Goal: Task Accomplishment & Management: Manage account settings

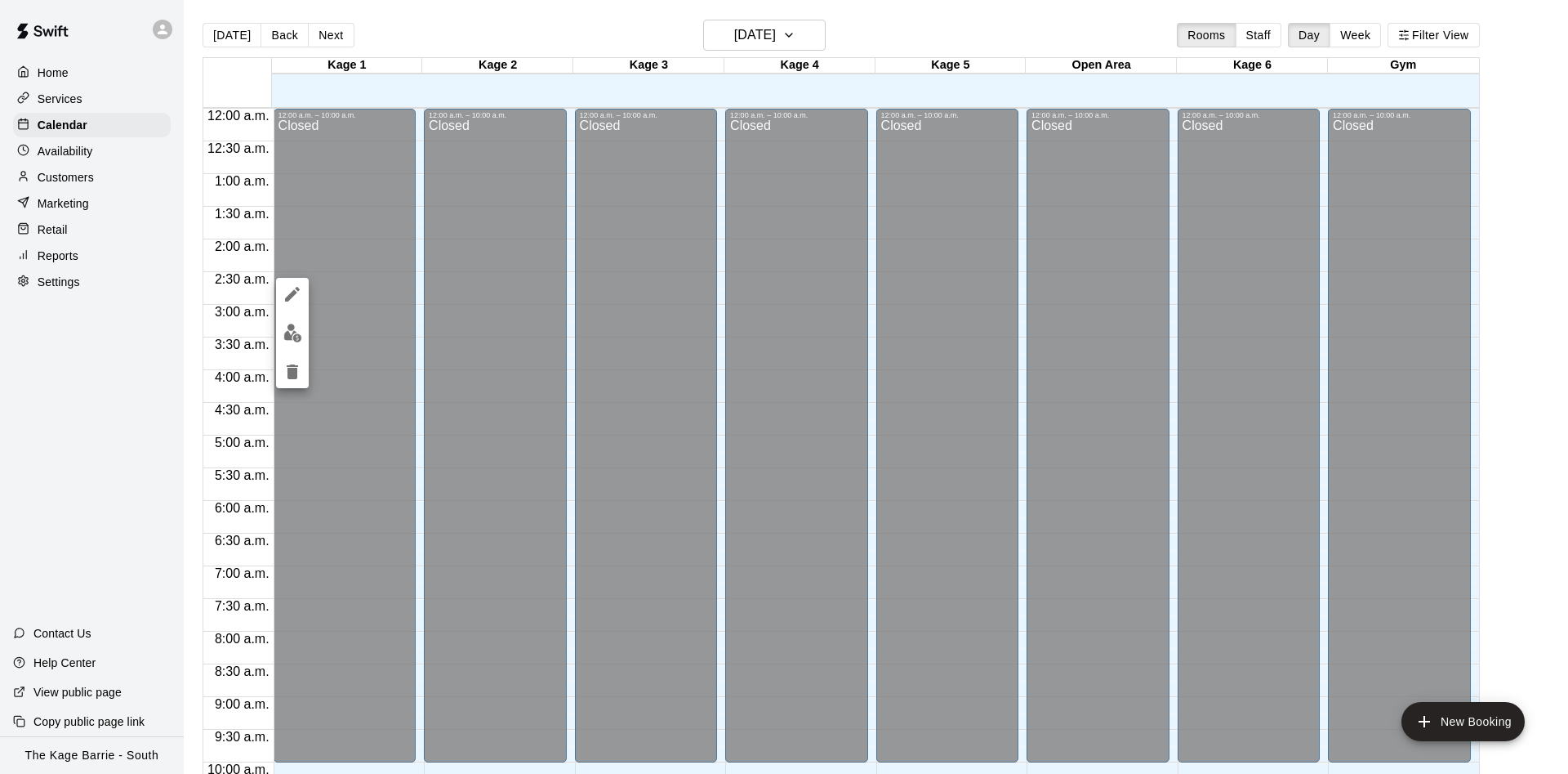
click at [286, 287] on icon "edit" at bounding box center [292, 293] width 19 height 19
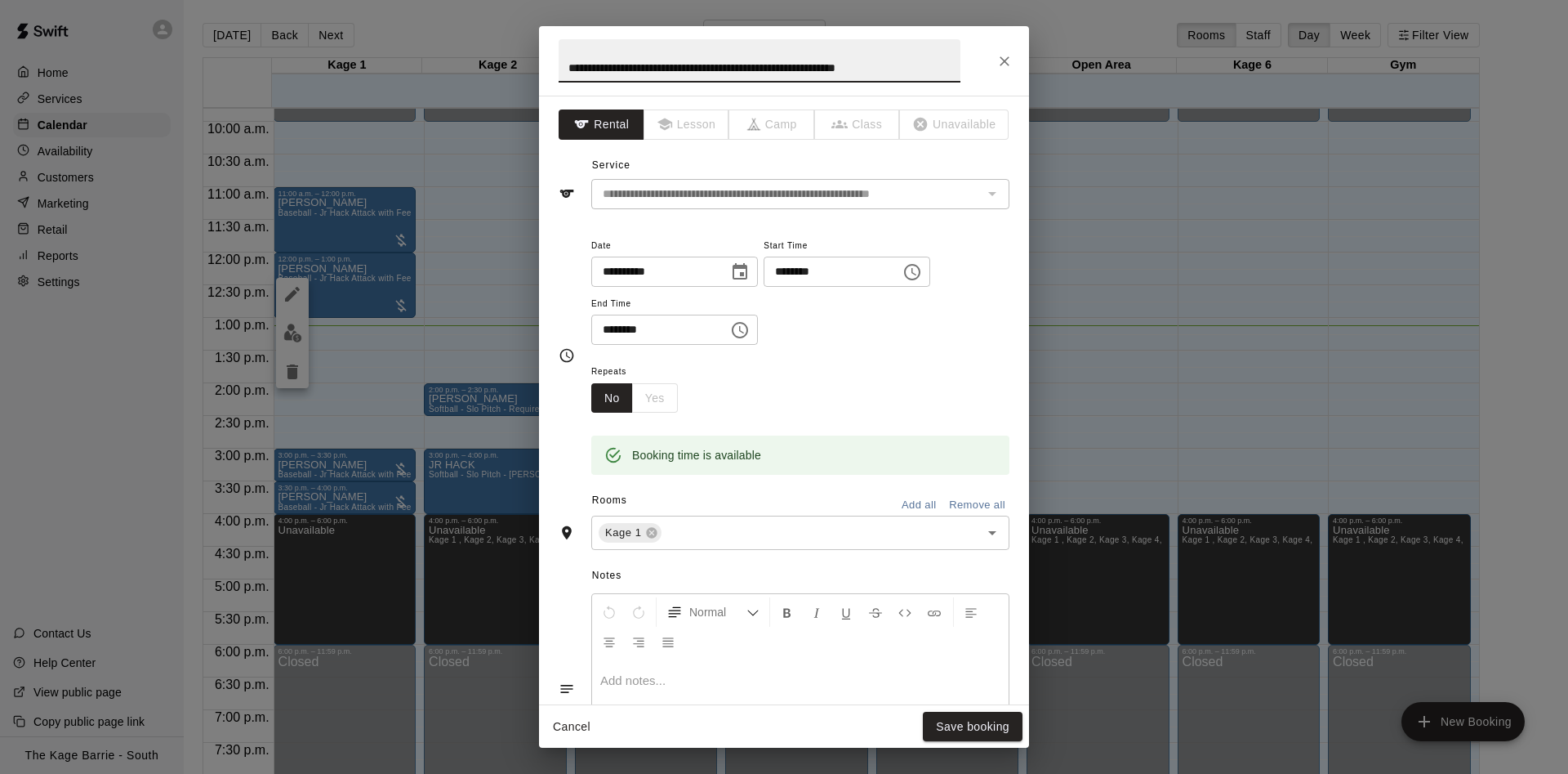
drag, startPoint x: 944, startPoint y: 65, endPoint x: 247, endPoint y: 18, distance: 698.6
click at [559, 39] on input "**********" at bounding box center [759, 61] width 402 height 43
type input "*"
type input "****"
click at [972, 725] on button "Save booking" at bounding box center [972, 726] width 99 height 30
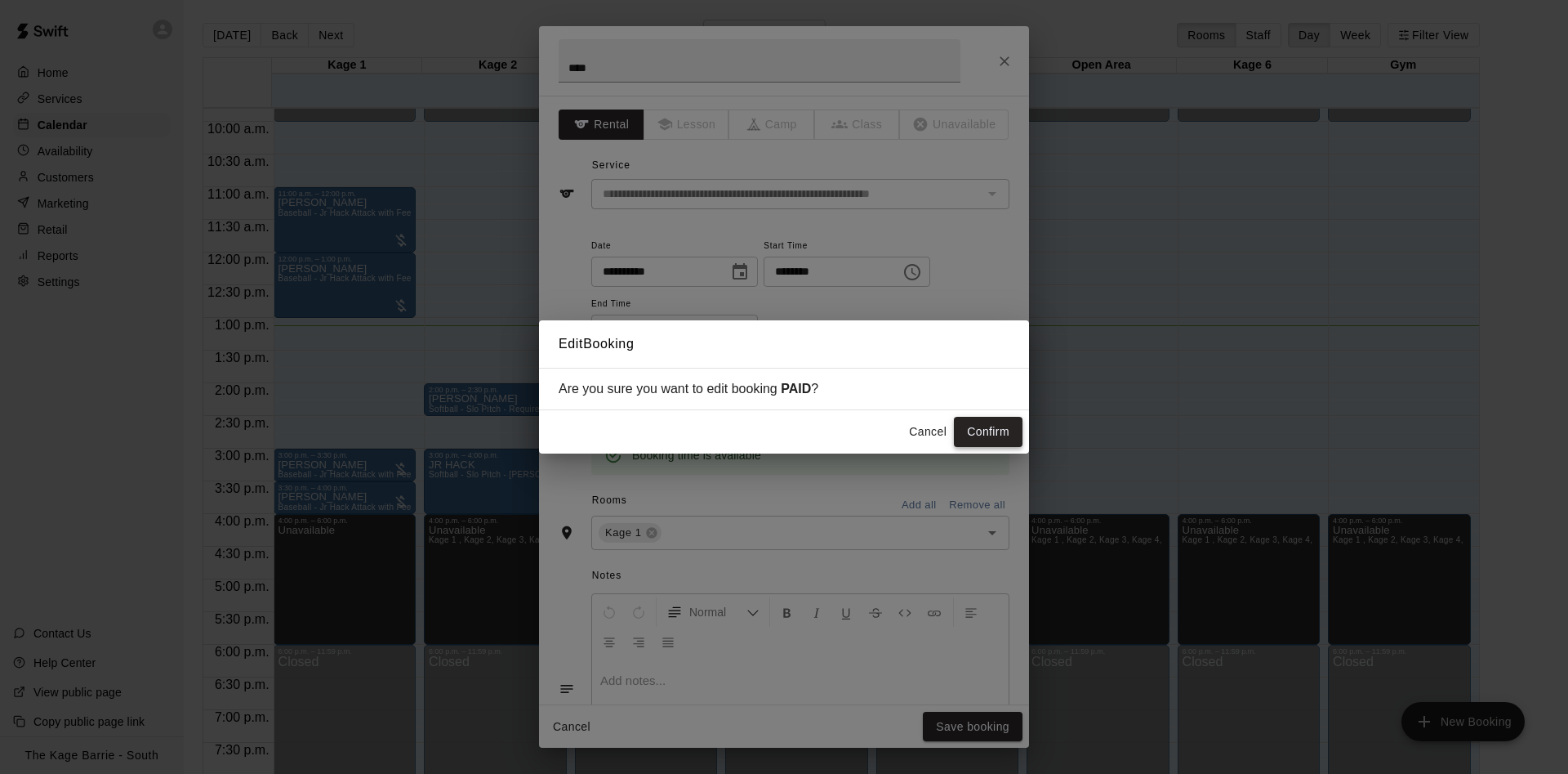
click at [1009, 439] on button "Confirm" at bounding box center [988, 431] width 69 height 30
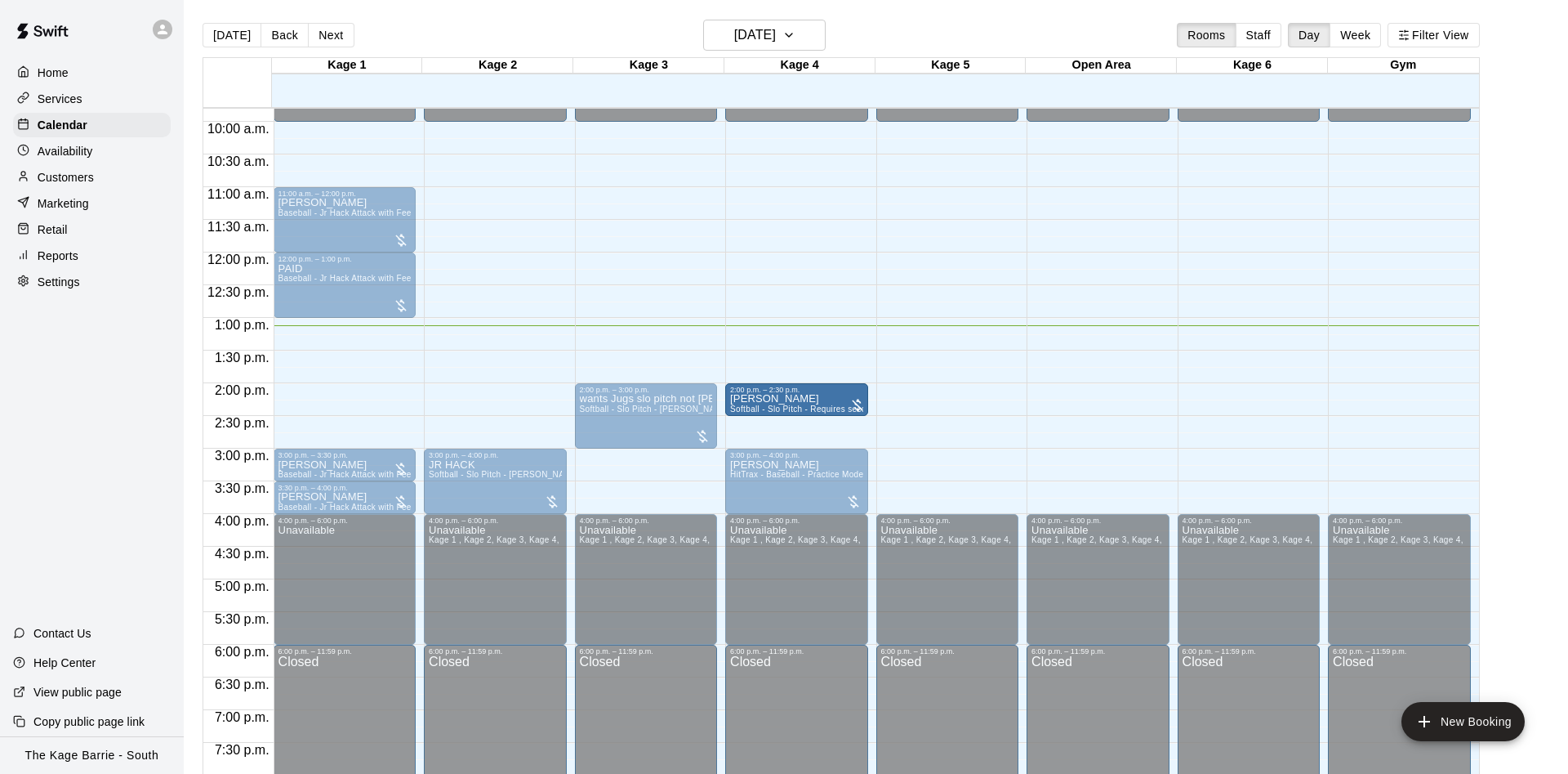
drag, startPoint x: 548, startPoint y: 402, endPoint x: 840, endPoint y: 416, distance: 292.3
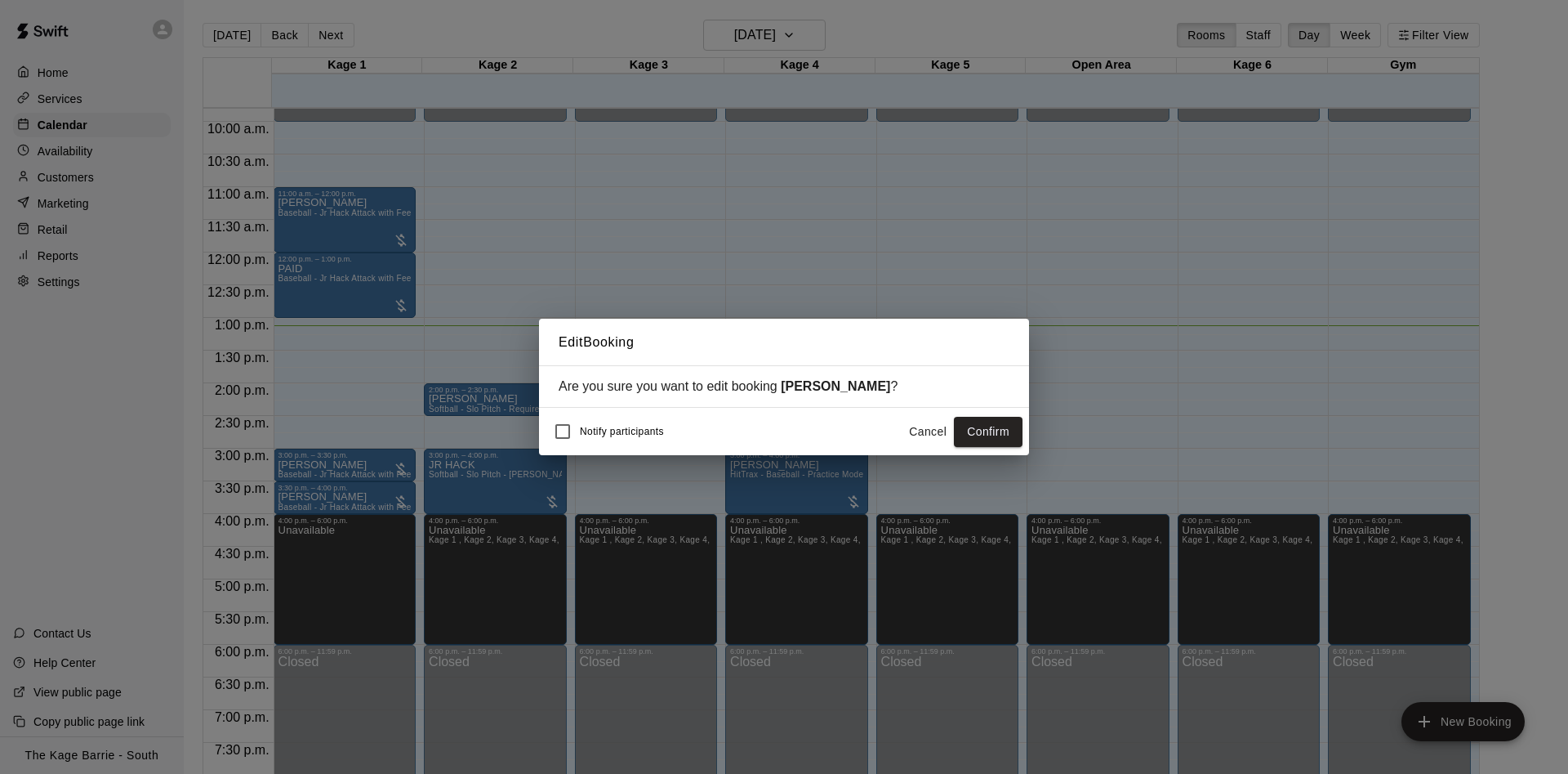
click at [934, 430] on button "Cancel" at bounding box center [927, 431] width 53 height 30
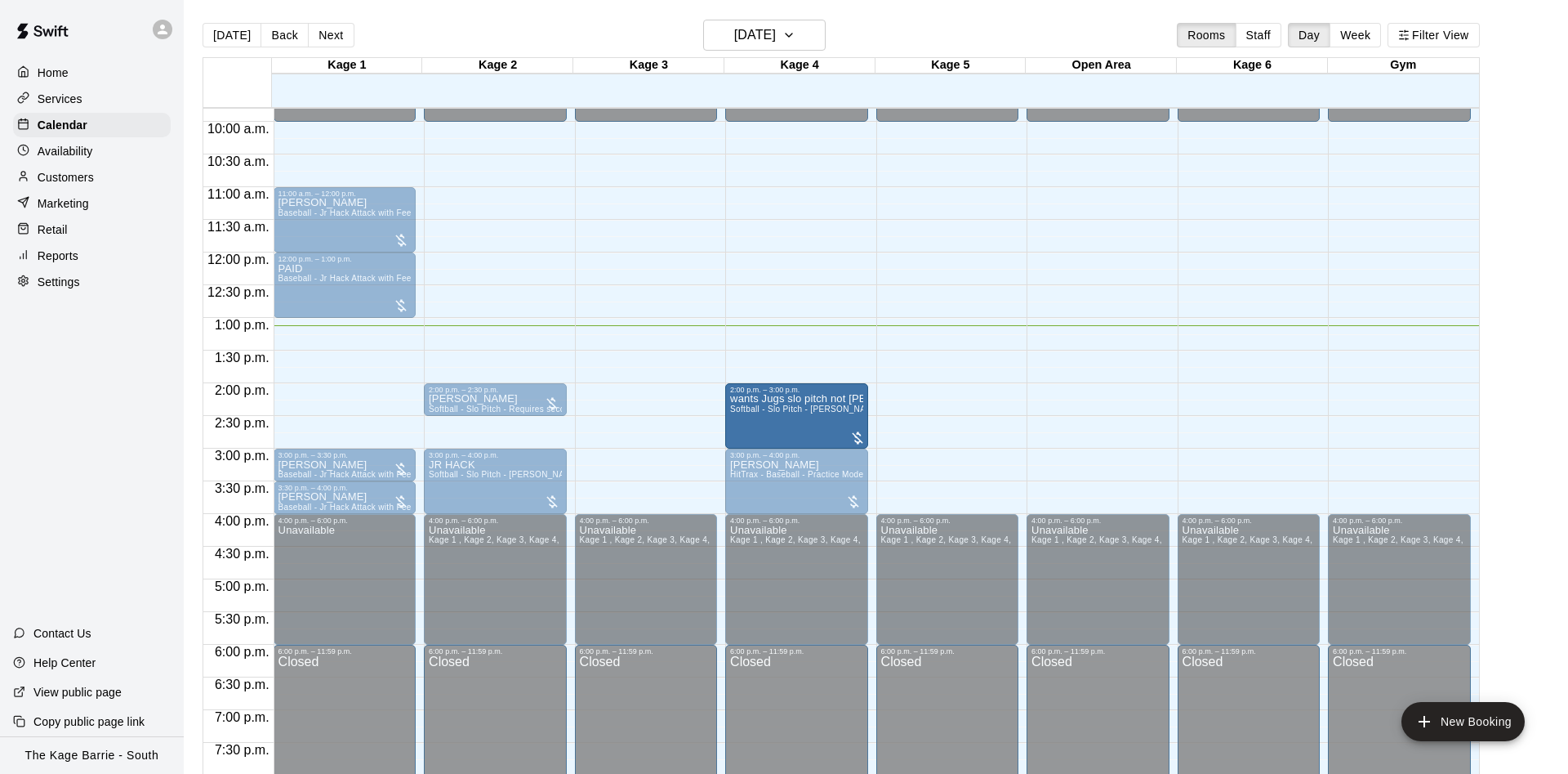
drag, startPoint x: 692, startPoint y: 415, endPoint x: 778, endPoint y: 418, distance: 86.1
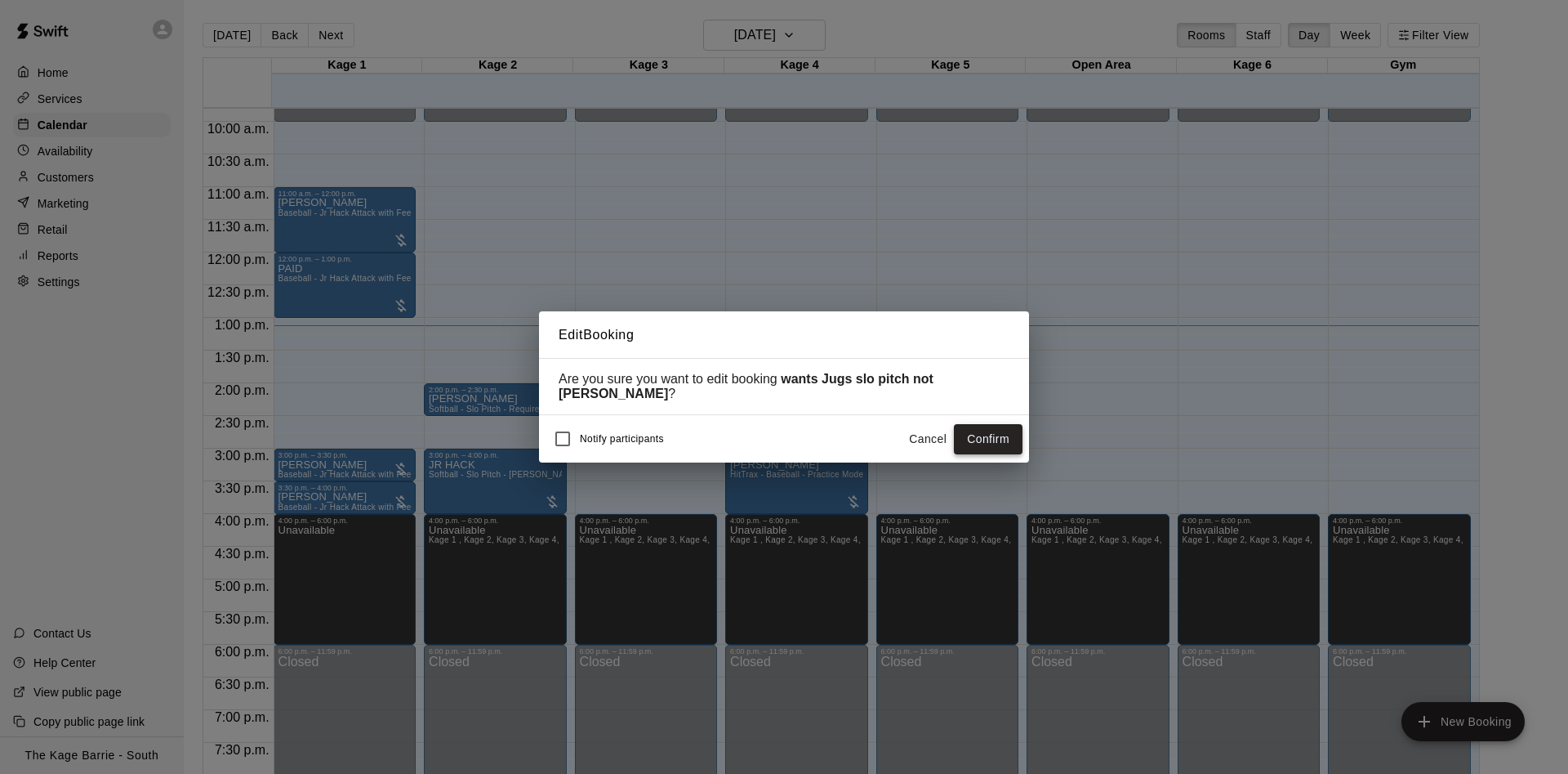
click at [1005, 430] on button "Confirm" at bounding box center [988, 439] width 69 height 30
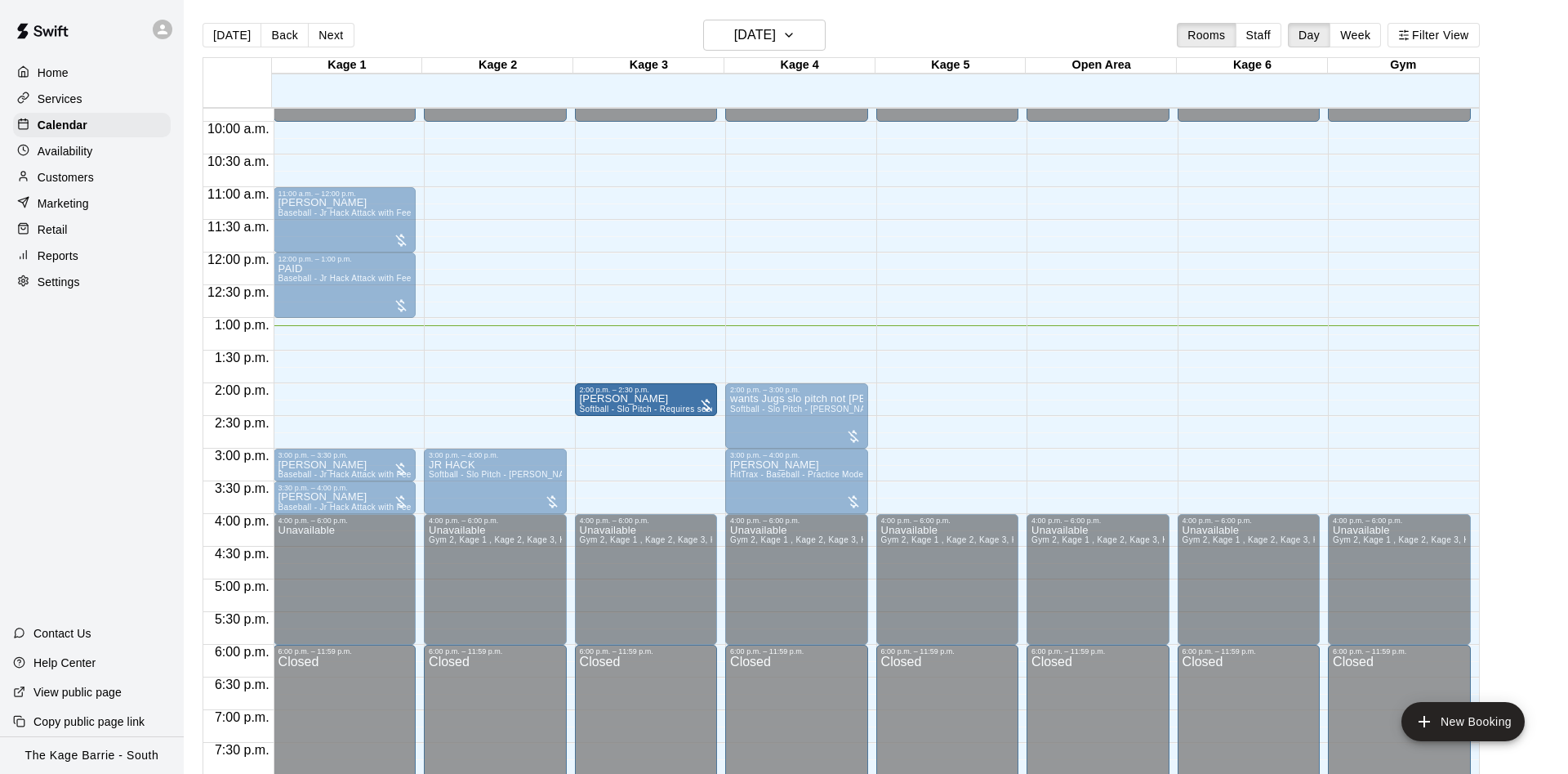
drag, startPoint x: 530, startPoint y: 395, endPoint x: 624, endPoint y: 404, distance: 94.4
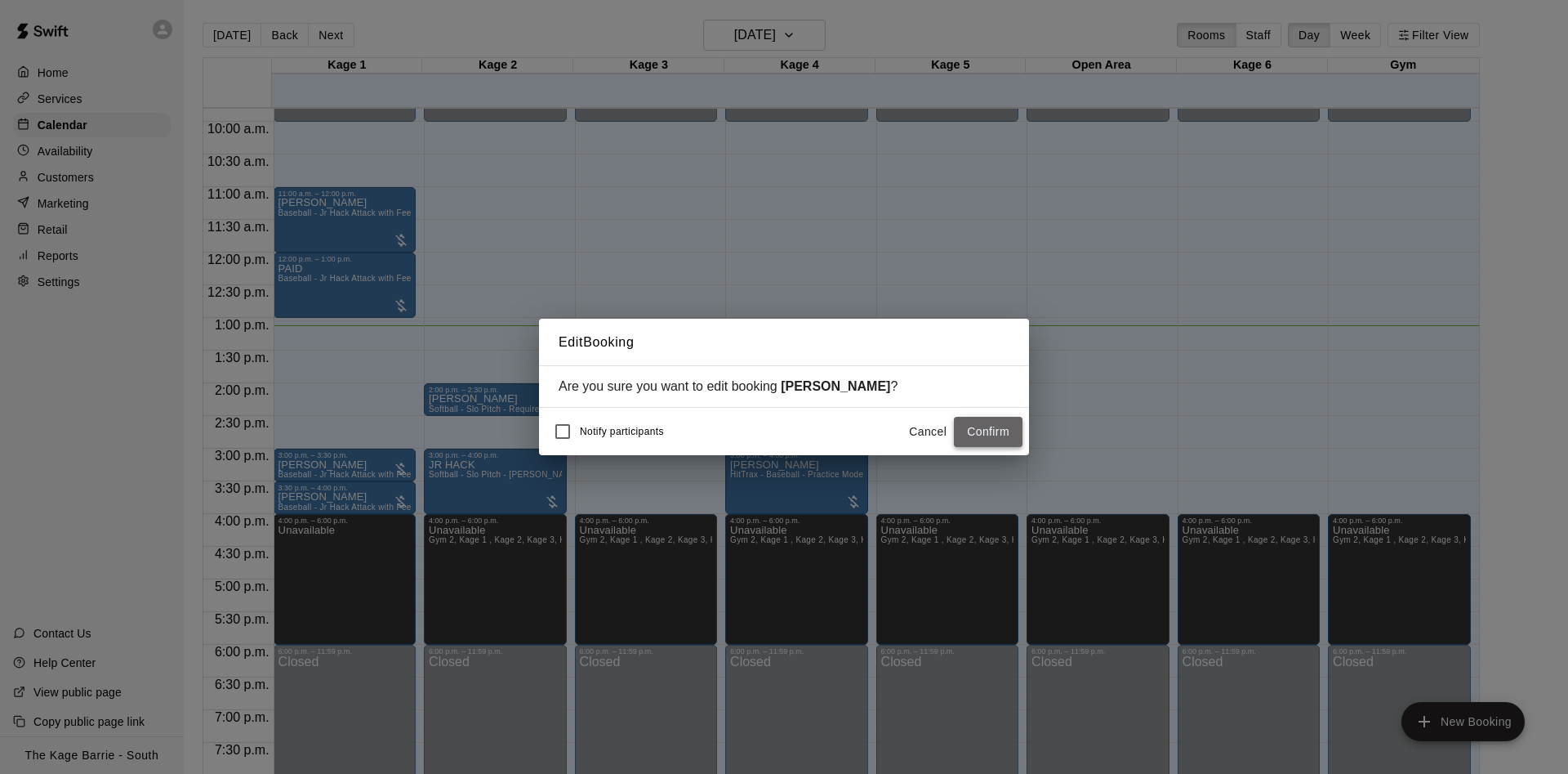
click at [967, 425] on button "Confirm" at bounding box center [988, 431] width 69 height 30
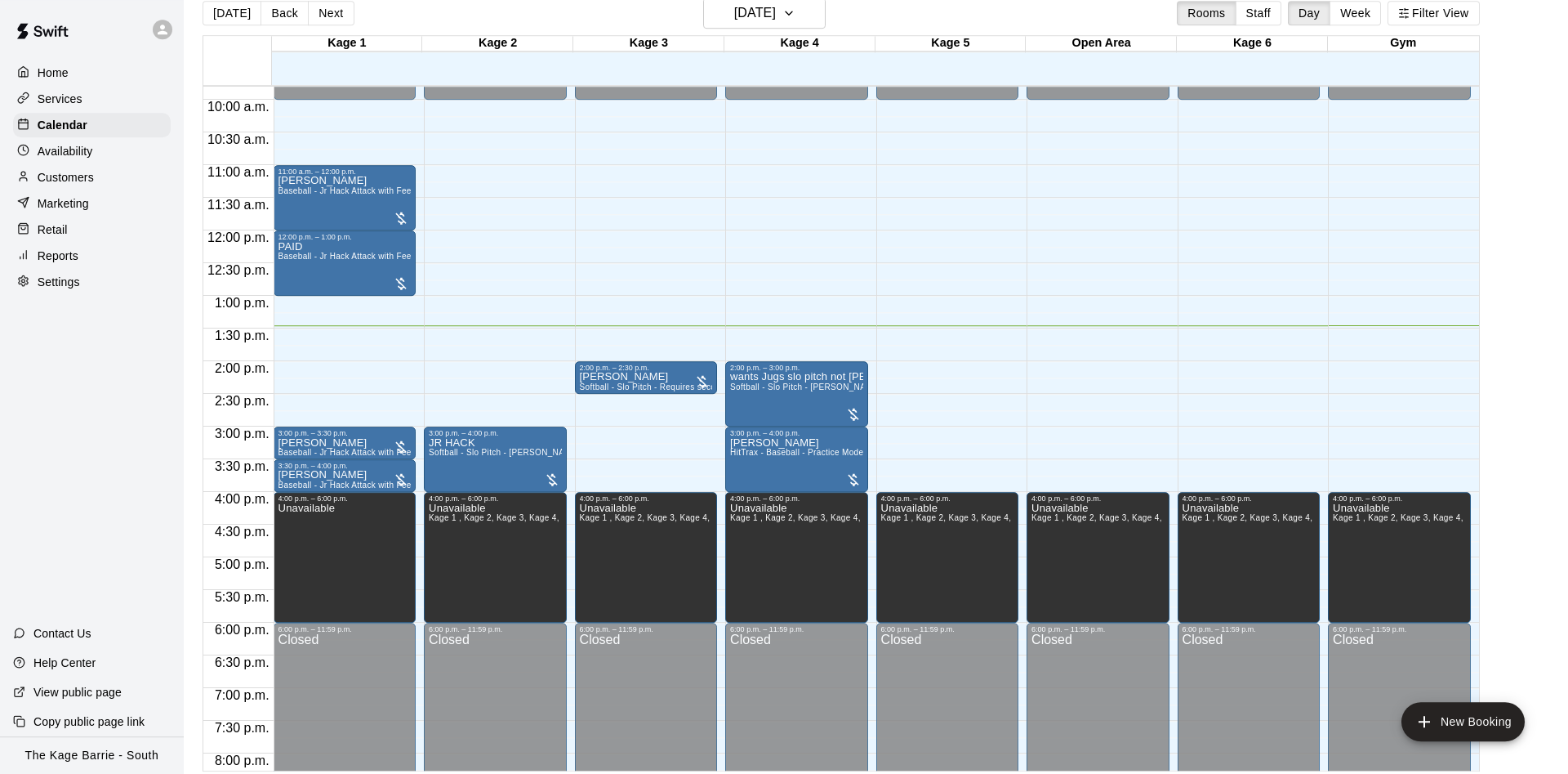
scroll to position [26, 0]
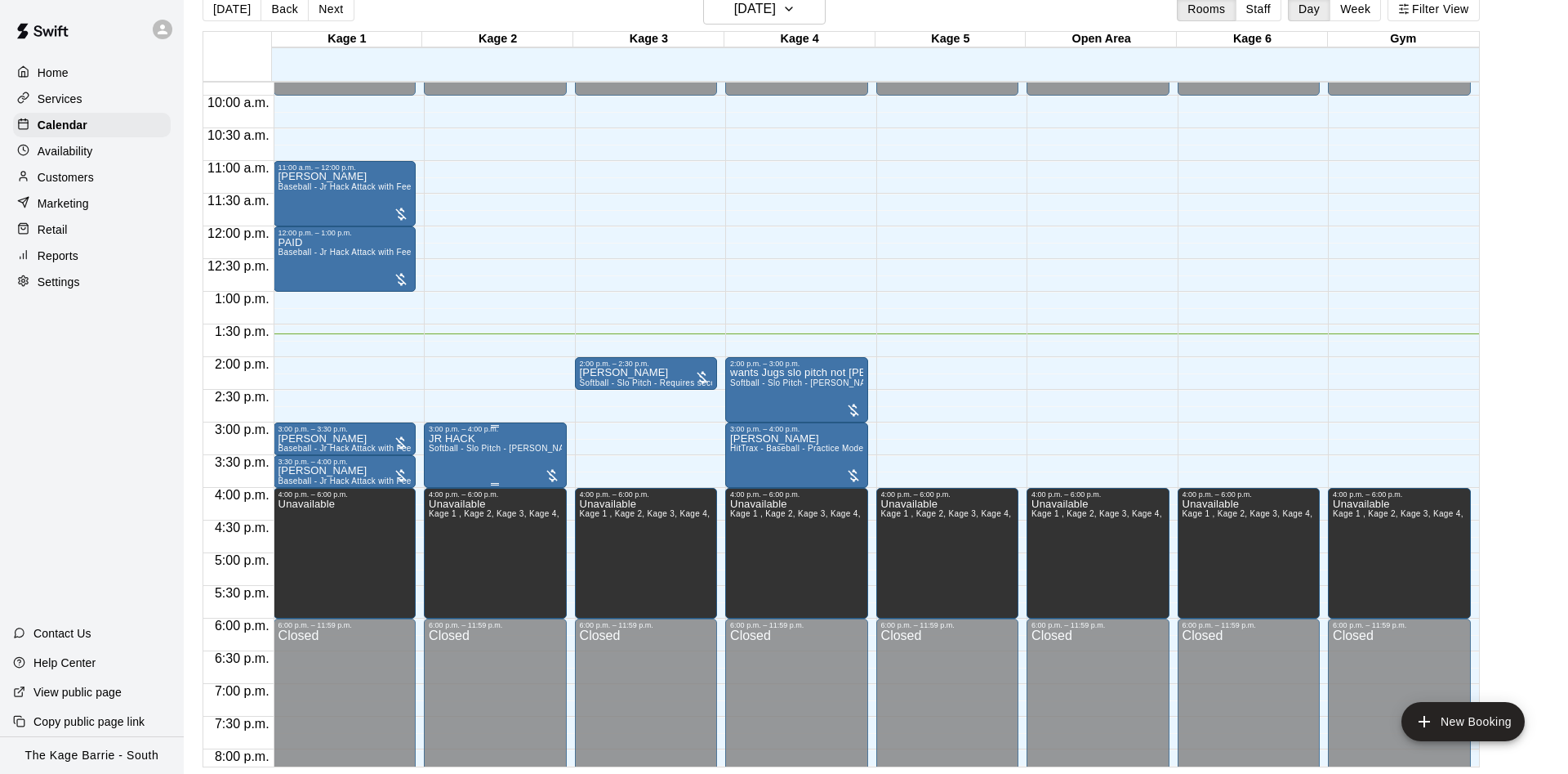
click at [449, 452] on icon "edit" at bounding box center [442, 452] width 19 height 19
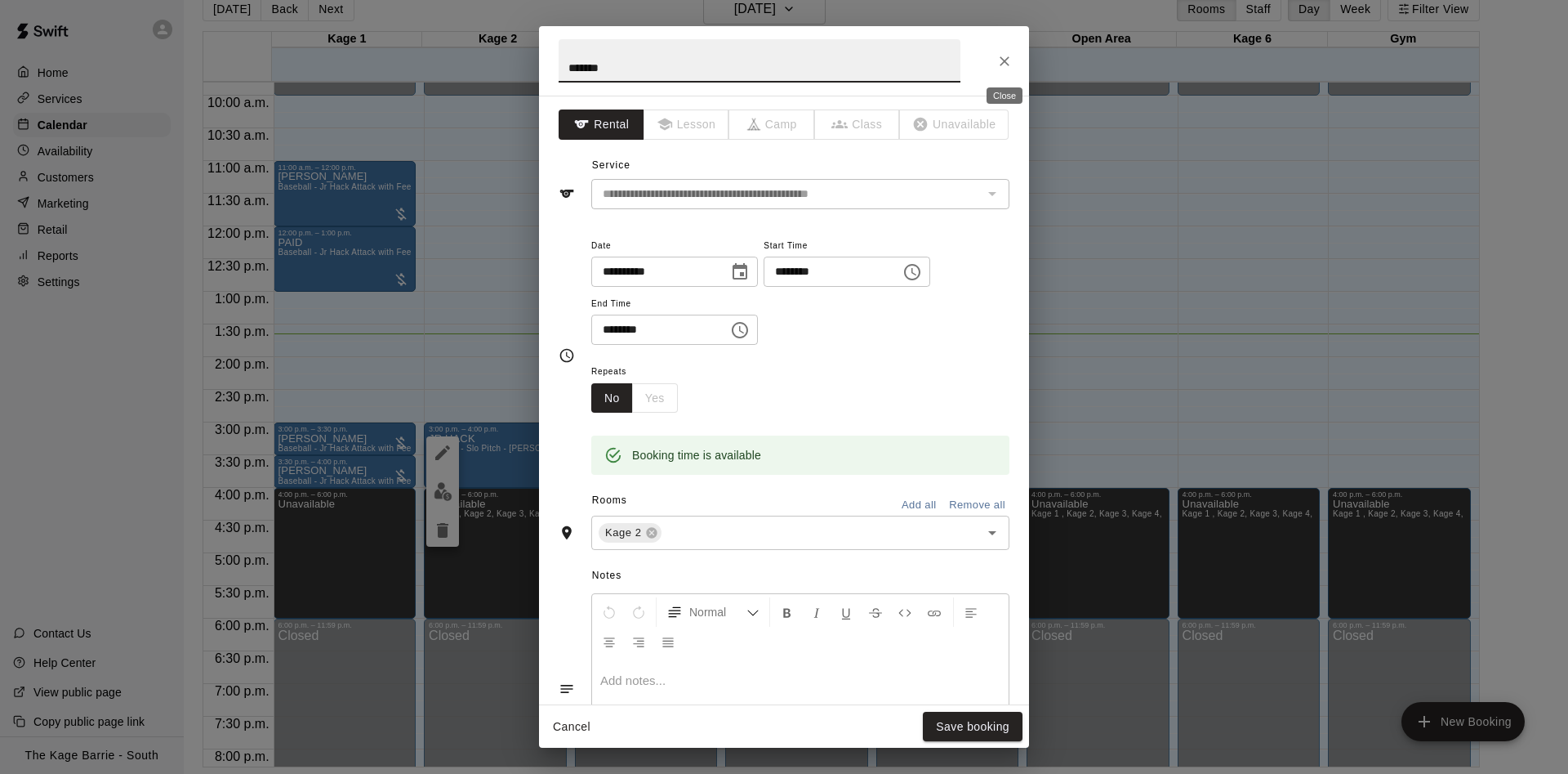
click at [995, 53] on button "Close" at bounding box center [1004, 61] width 29 height 29
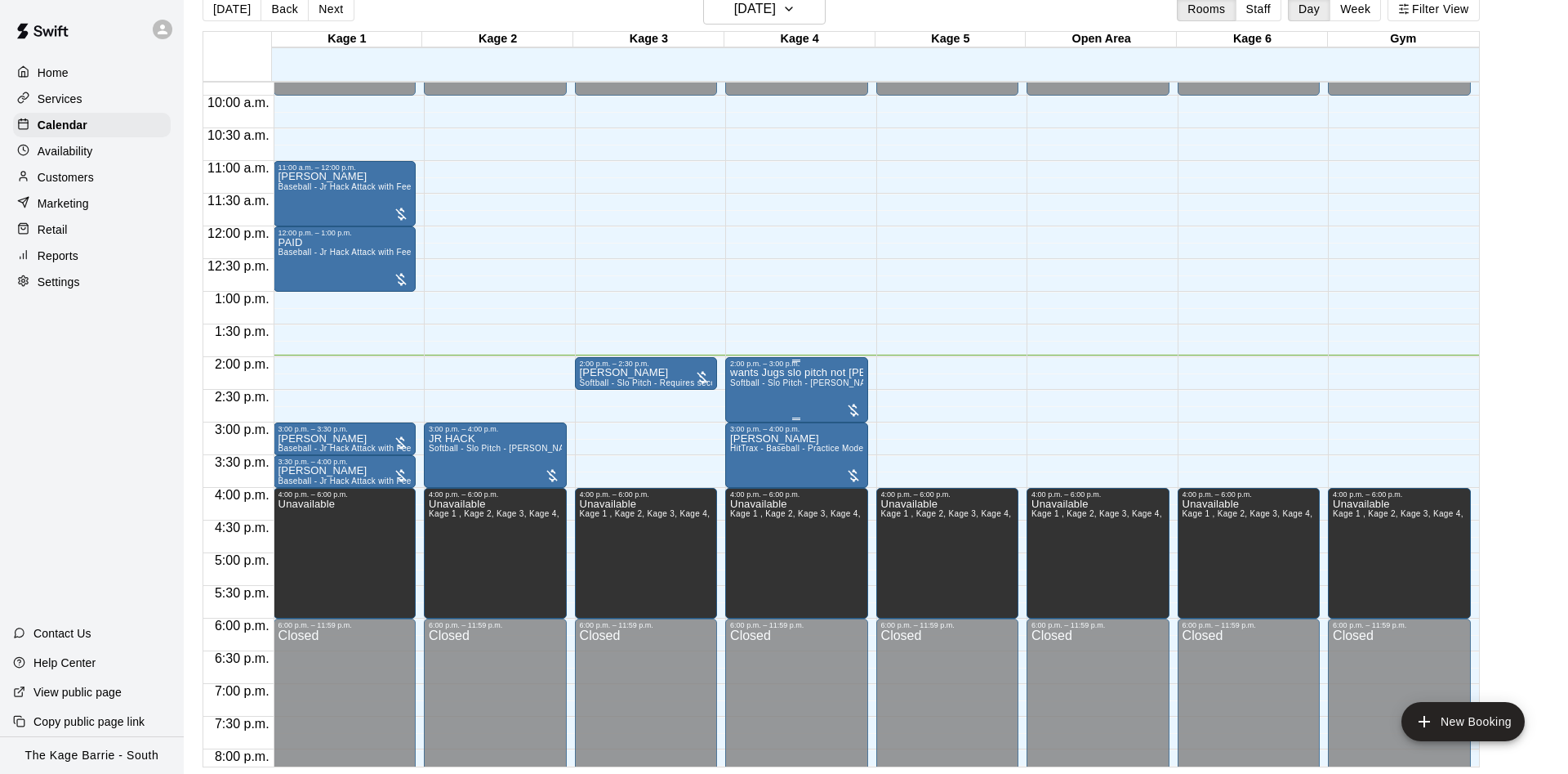
click at [802, 385] on span "Softball - Slo Pitch - Hopper Fed Pitching Machine" at bounding box center [849, 383] width 237 height 9
click at [746, 437] on img "edit" at bounding box center [745, 437] width 18 height 18
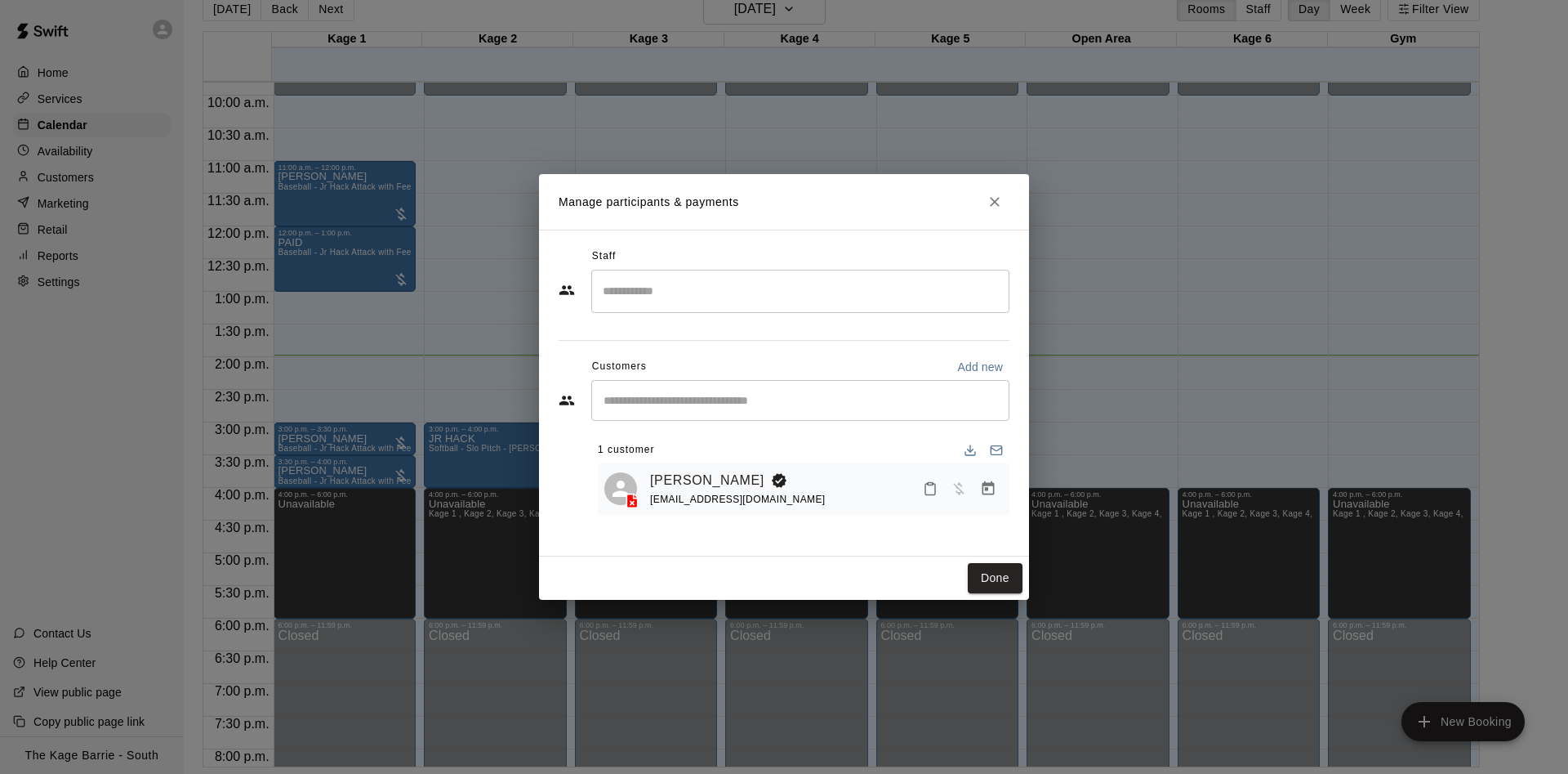
click at [991, 196] on icon "Close" at bounding box center [995, 202] width 17 height 17
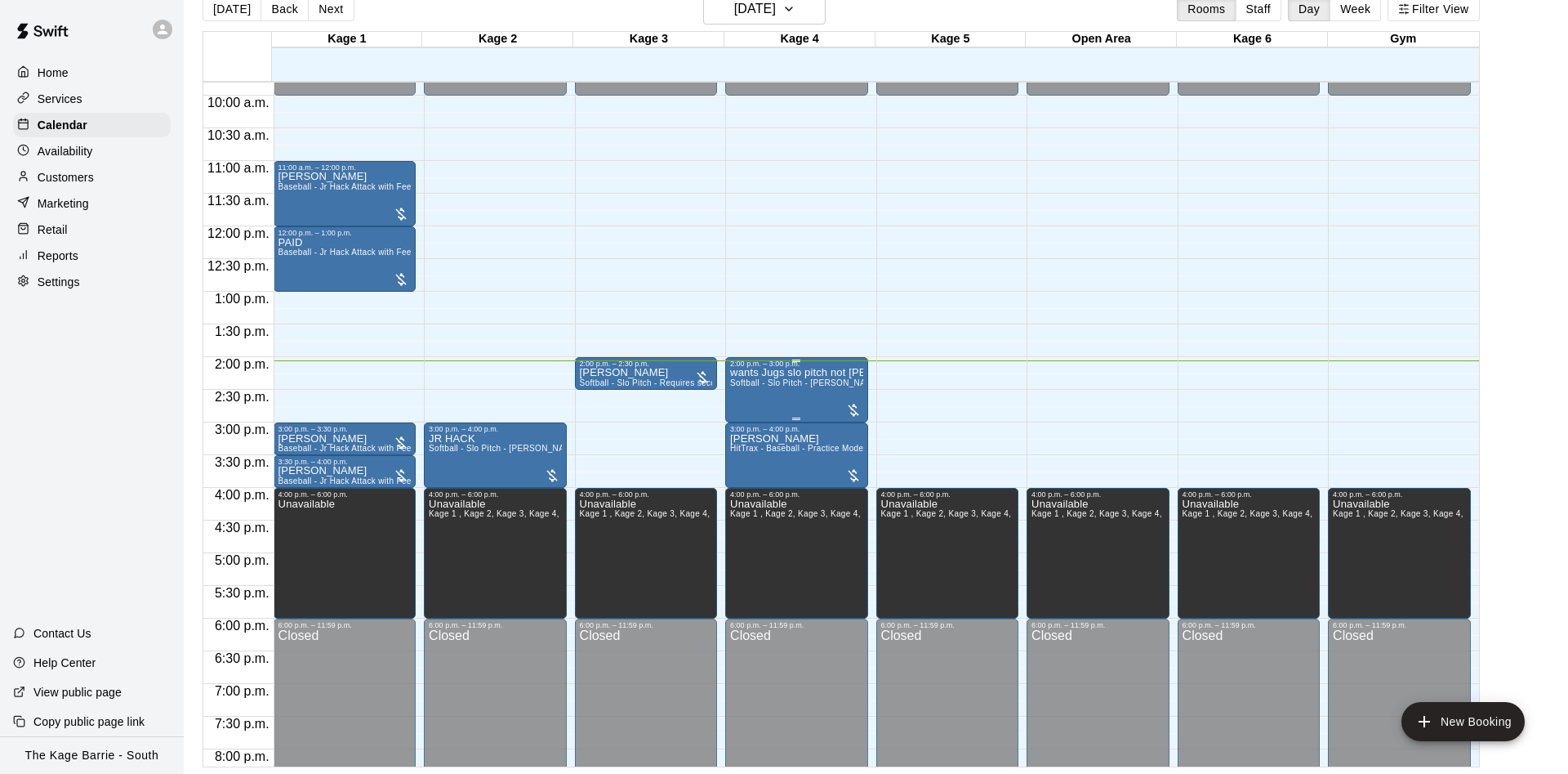
click at [860, 405] on div "wants Jugs slo pitch not hopper Softball - Slo Pitch - Hopper Fed Pitching Mach…" at bounding box center [796, 755] width 133 height 774
click at [756, 379] on button "edit" at bounding box center [744, 387] width 33 height 33
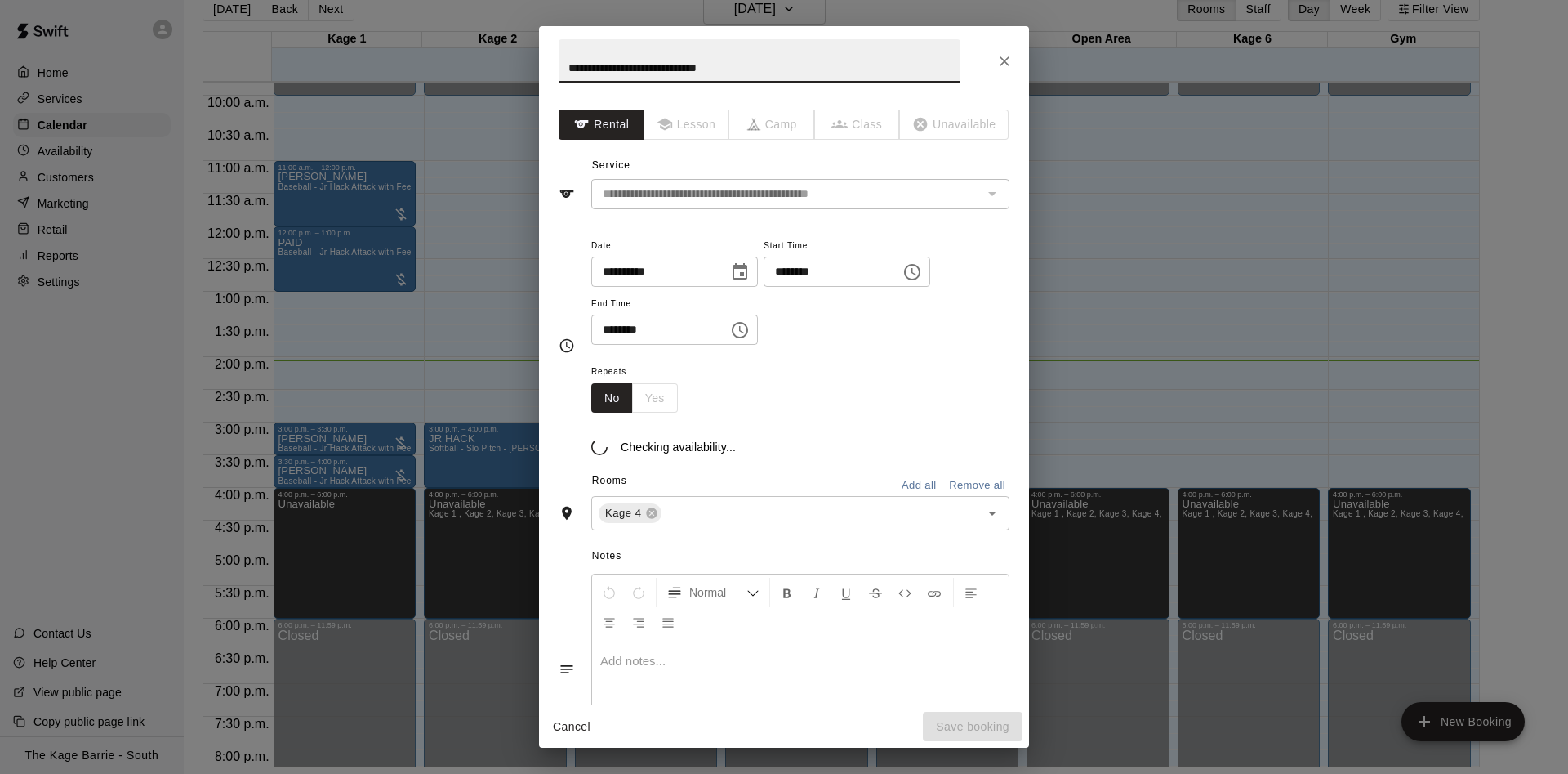
click at [1011, 61] on icon "Close" at bounding box center [1004, 62] width 17 height 17
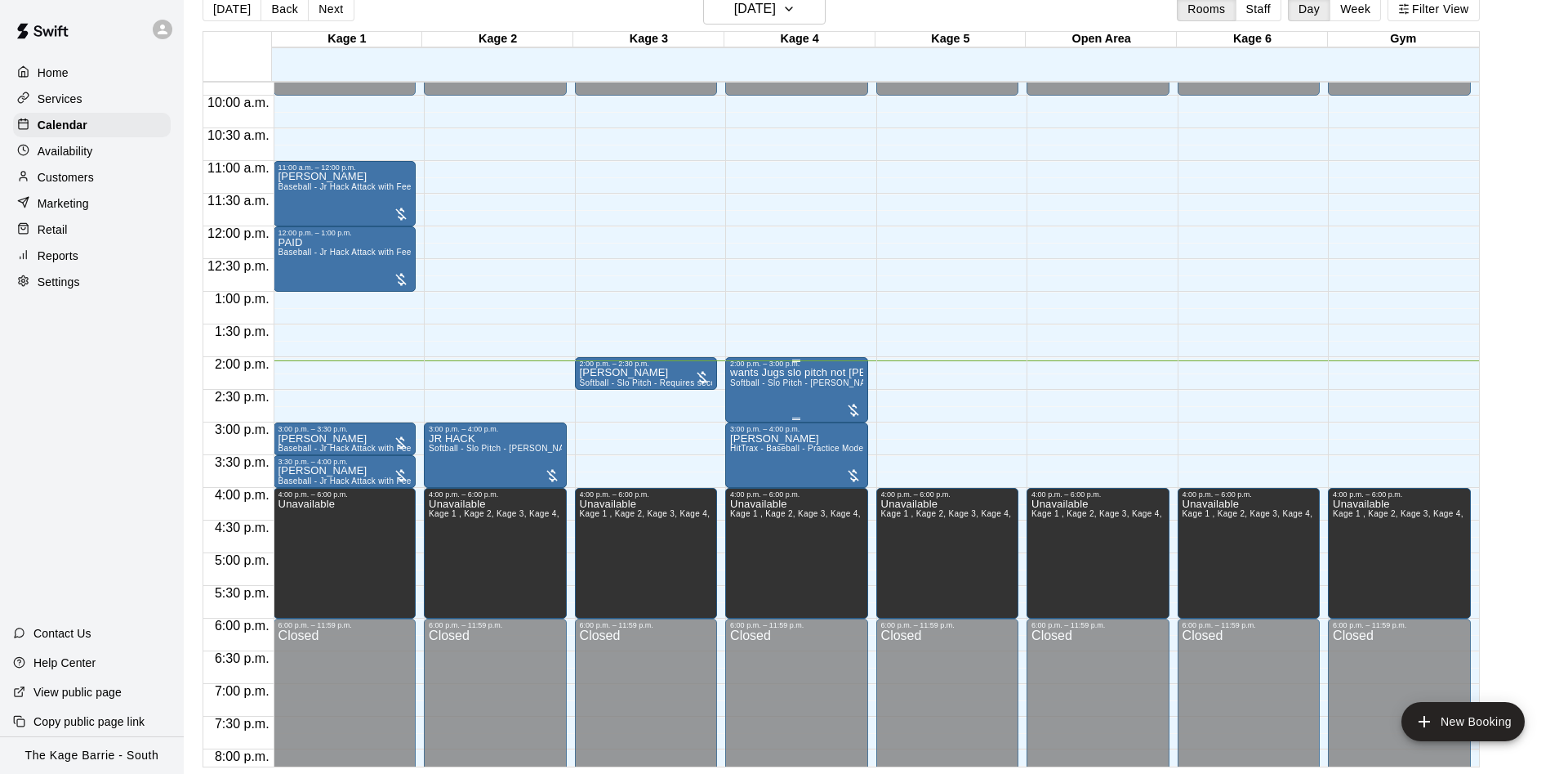
click at [785, 405] on div "wants Jugs slo pitch not hopper Softball - Slo Pitch - Hopper Fed Pitching Mach…" at bounding box center [796, 755] width 133 height 774
click at [752, 422] on img "edit" at bounding box center [745, 425] width 18 height 18
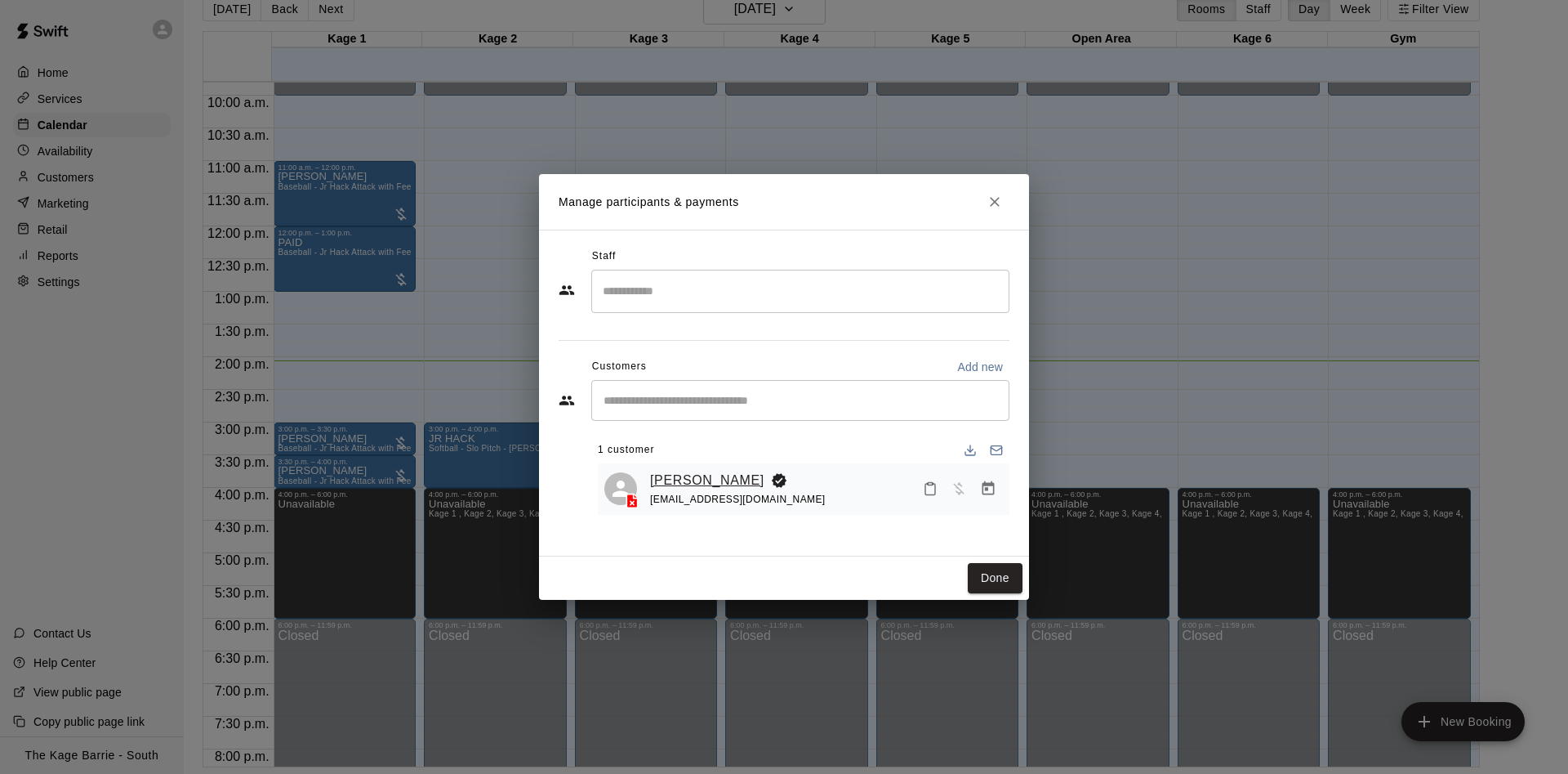
click at [718, 476] on link "SARAH WOODROSSE" at bounding box center [707, 480] width 114 height 21
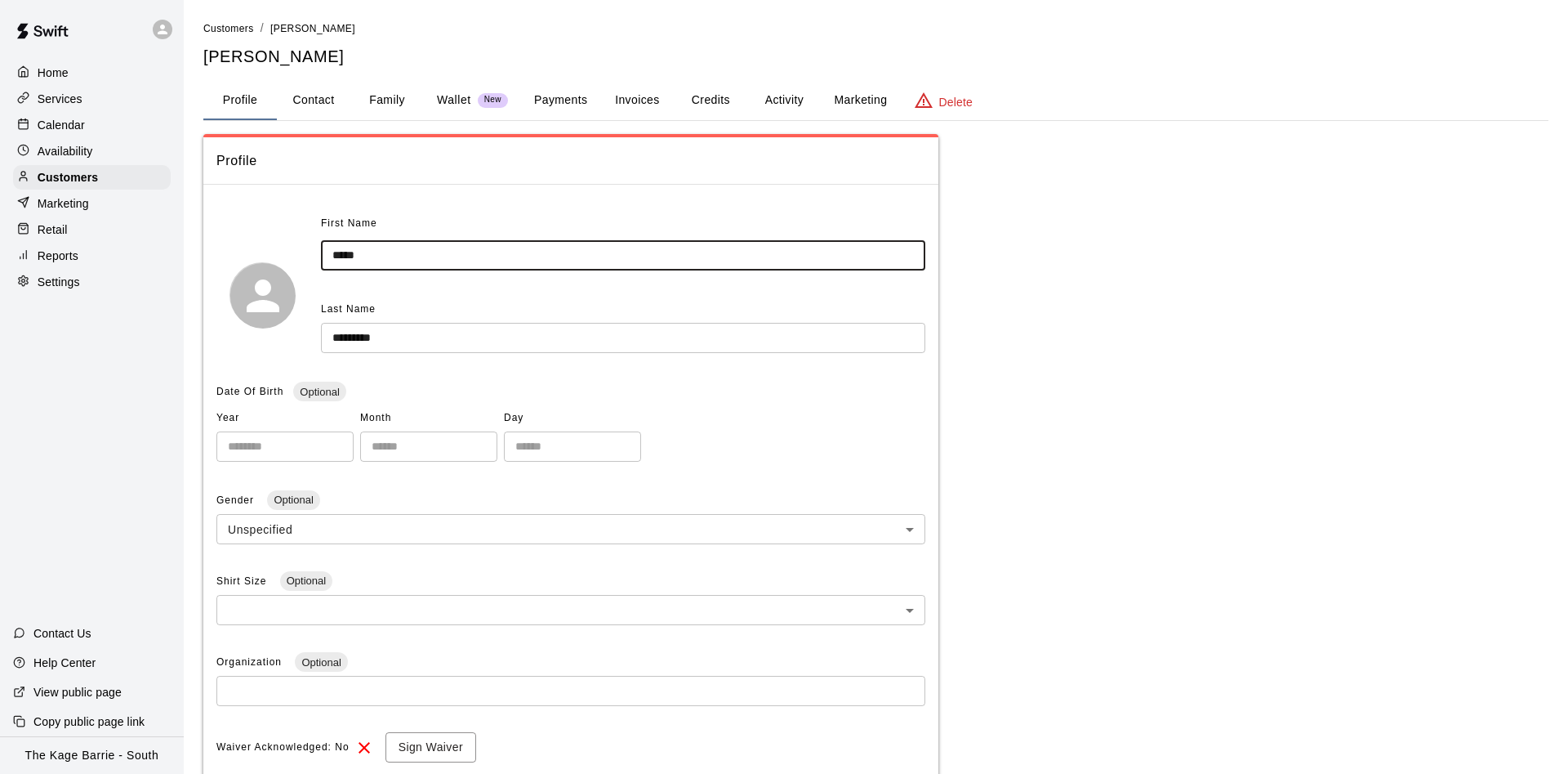
drag, startPoint x: 335, startPoint y: 261, endPoint x: 286, endPoint y: 255, distance: 49.4
click at [321, 255] on input "*****" at bounding box center [622, 255] width 604 height 30
click at [494, 313] on div "Last Name" at bounding box center [622, 309] width 604 height 26
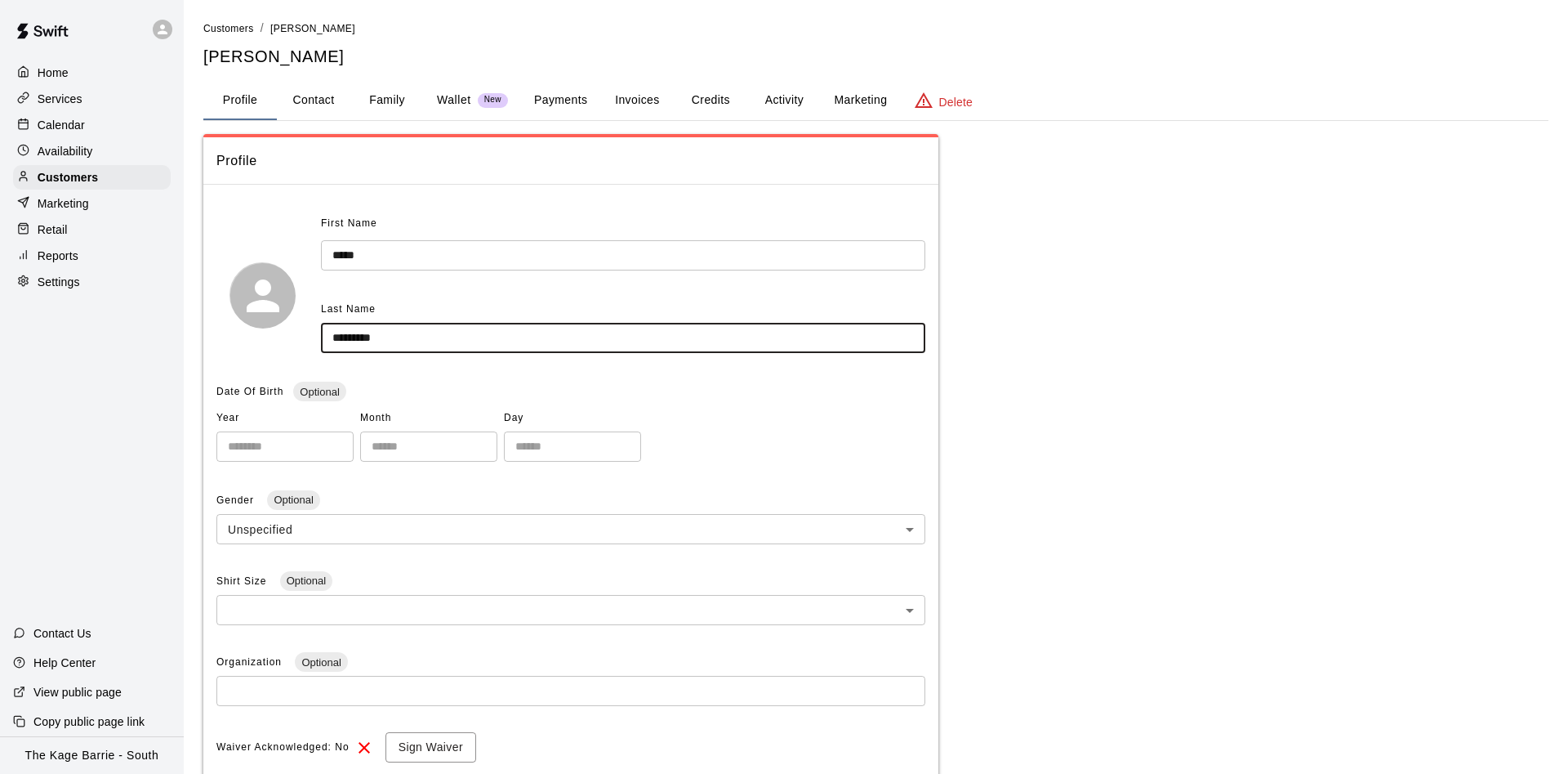
drag, startPoint x: 439, startPoint y: 343, endPoint x: 273, endPoint y: 326, distance: 166.9
click at [321, 326] on input "*********" at bounding box center [622, 338] width 604 height 30
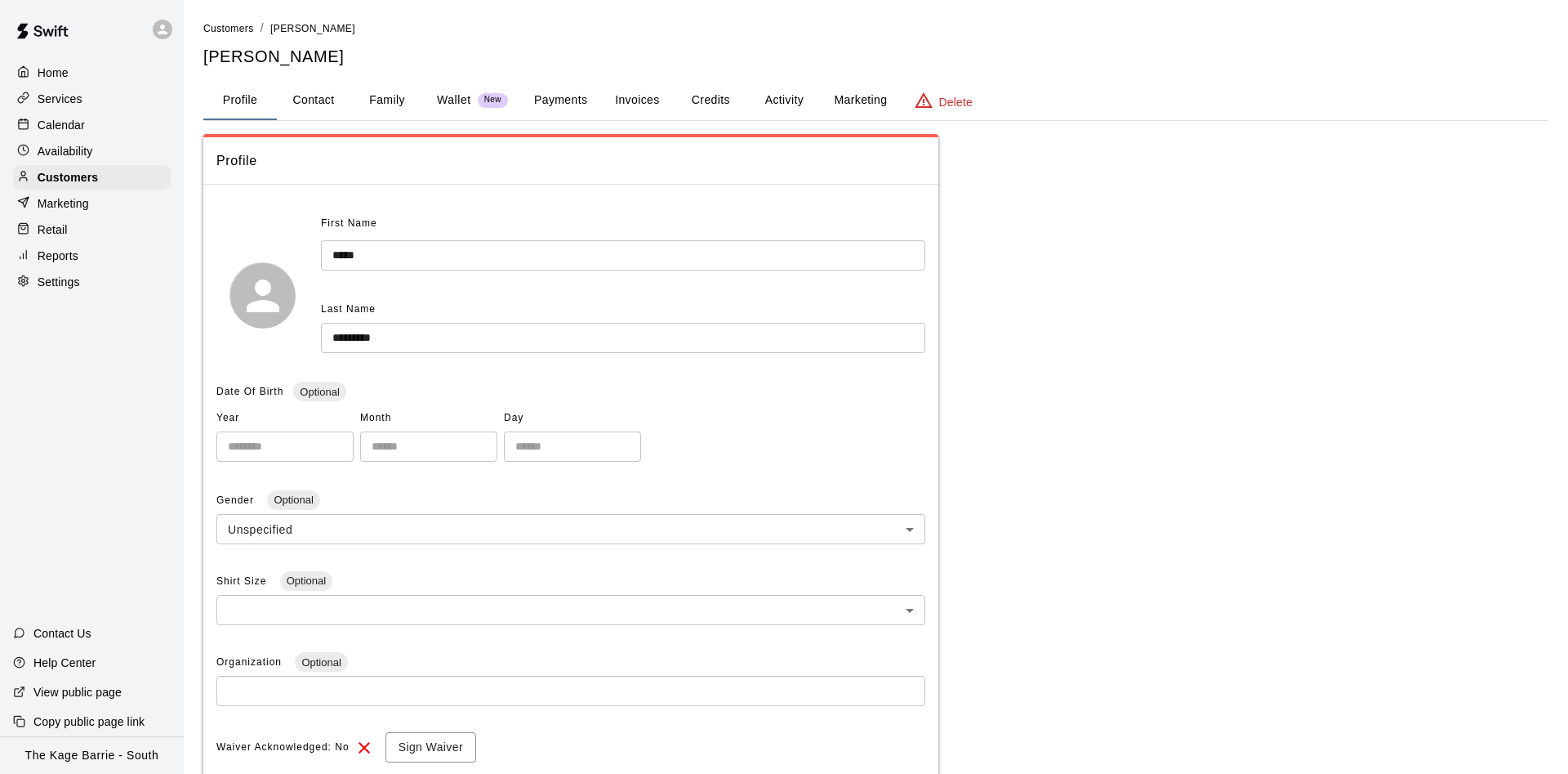
click at [85, 115] on div "Home Services Calendar Availability Customers Marketing Retail Reports Settings" at bounding box center [92, 176] width 184 height 237
click at [85, 126] on div "Calendar" at bounding box center [92, 125] width 158 height 24
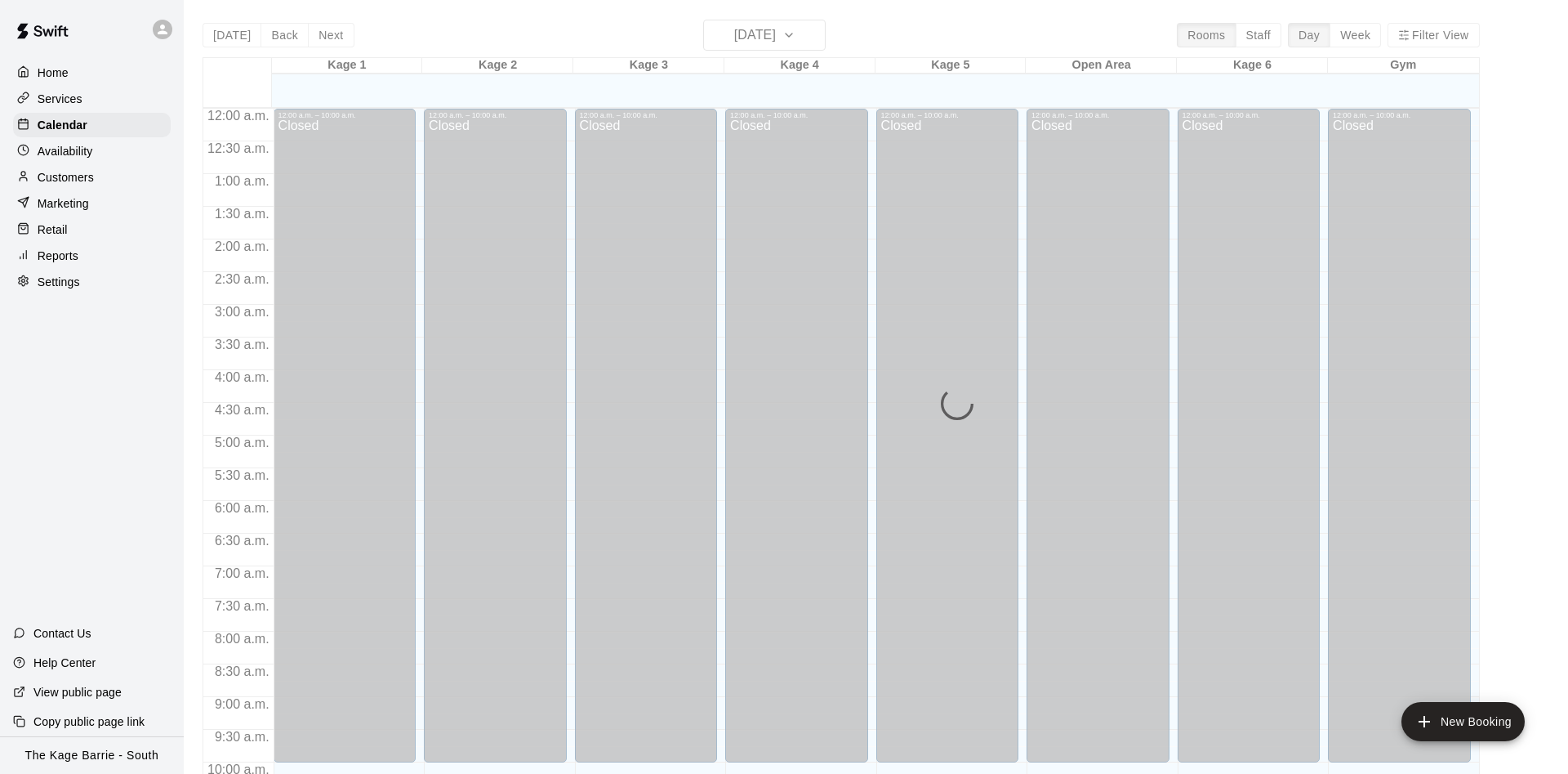
scroll to position [836, 0]
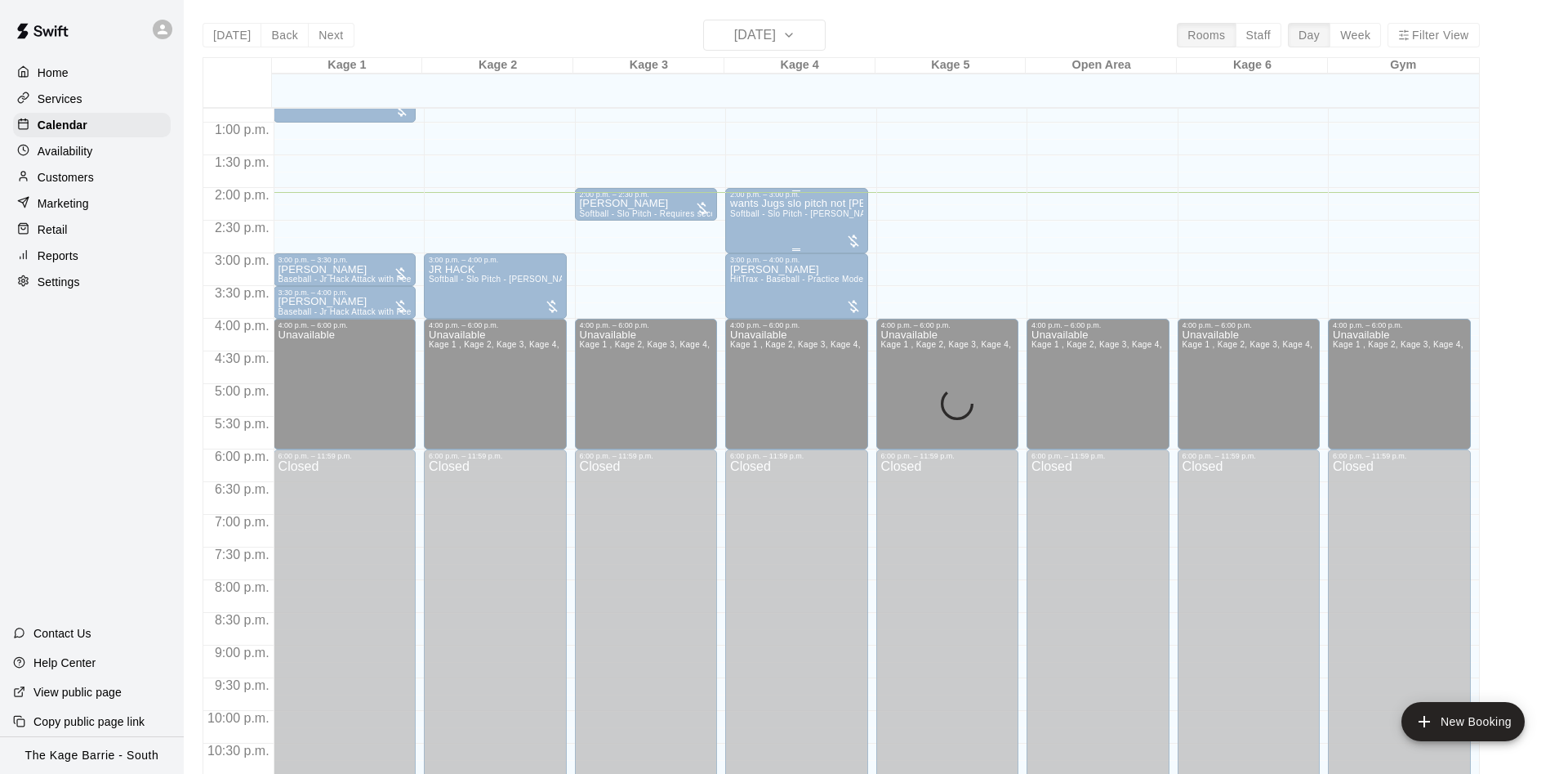
click at [785, 218] on span "Softball - Slo Pitch - Hopper Fed Pitching Machine" at bounding box center [849, 213] width 237 height 9
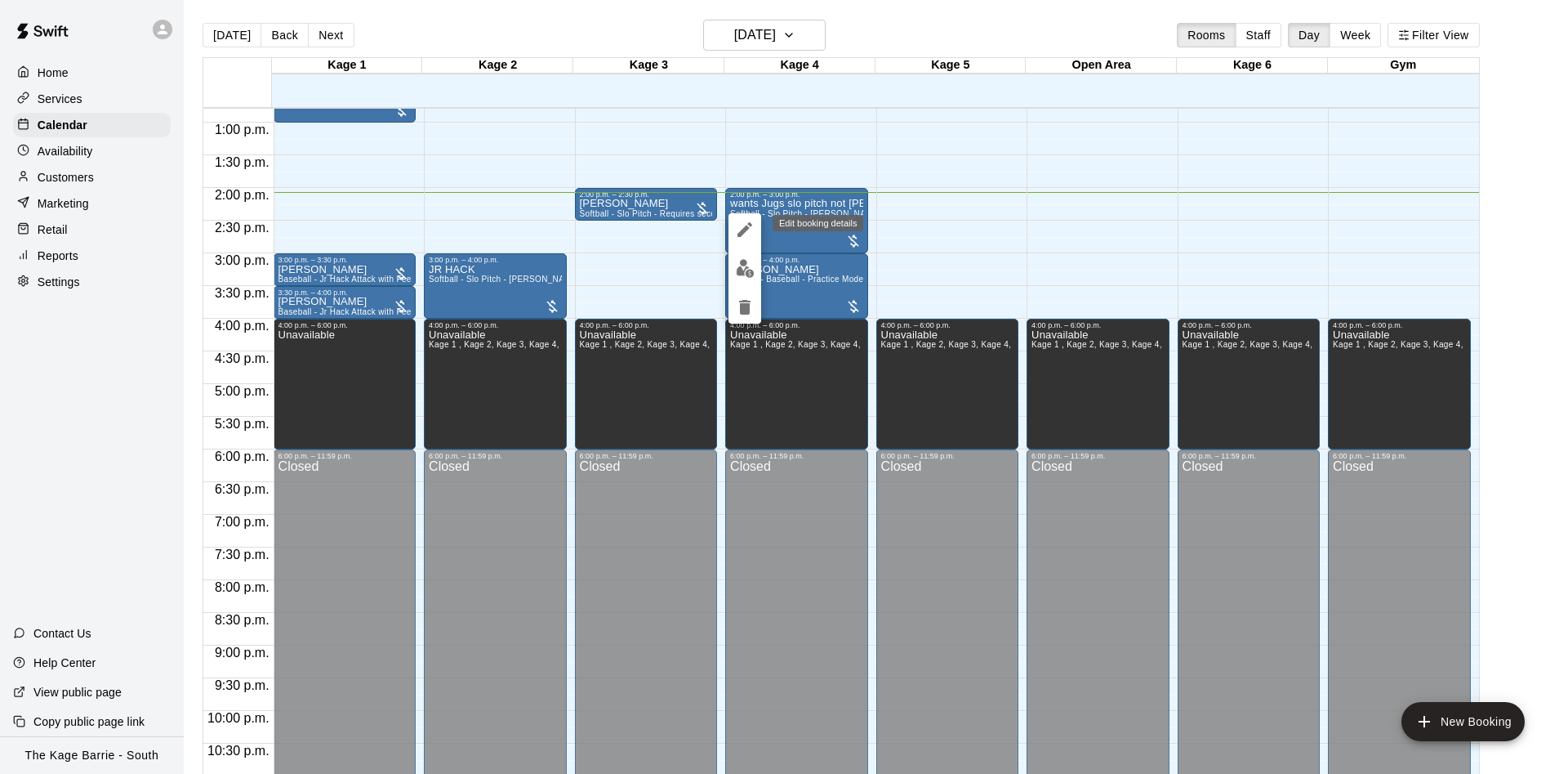
click at [738, 218] on button "edit" at bounding box center [744, 229] width 33 height 33
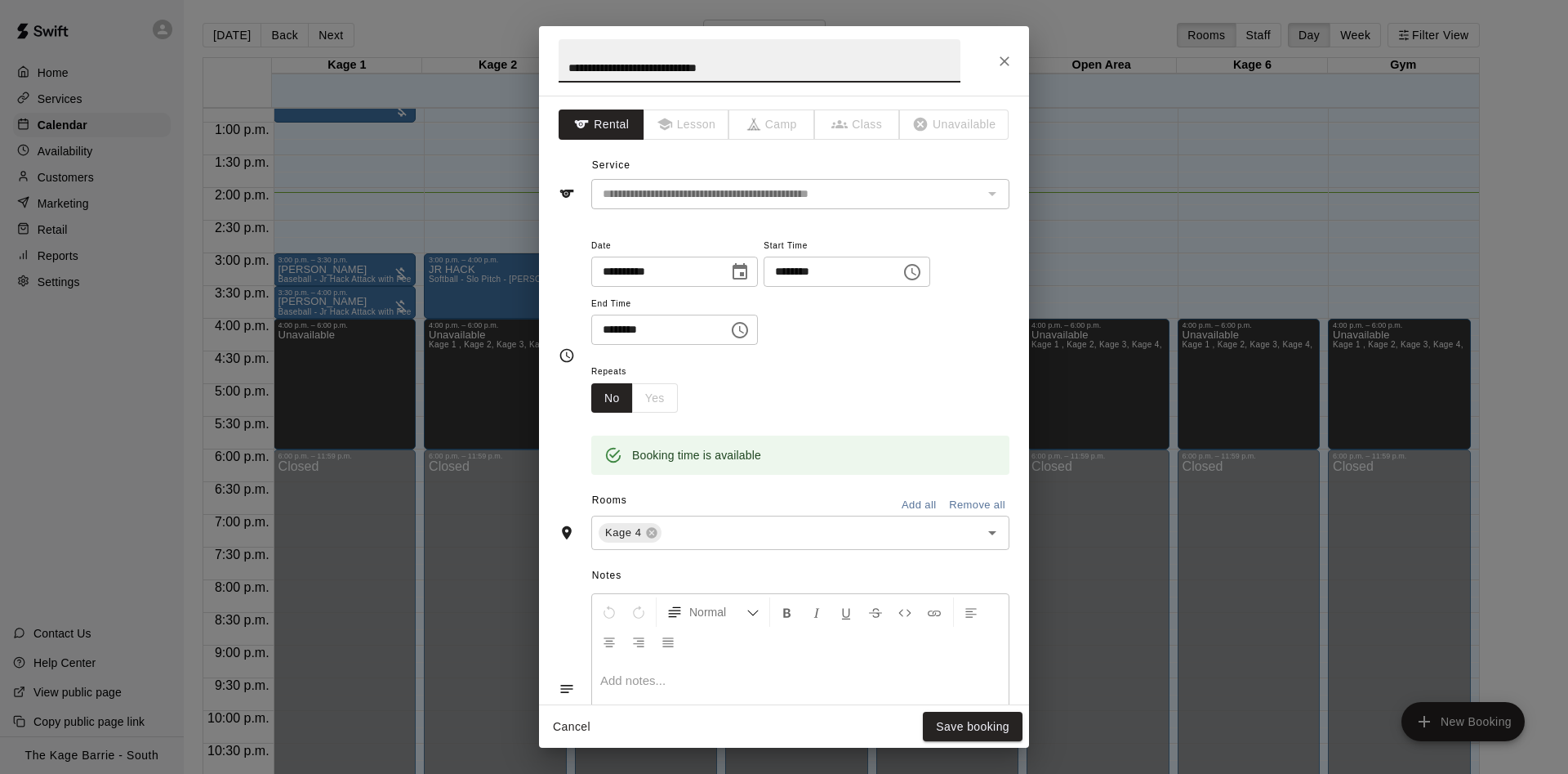
click at [565, 61] on input "**********" at bounding box center [759, 61] width 402 height 43
type input "**********"
click at [1006, 721] on button "Save booking" at bounding box center [972, 726] width 99 height 30
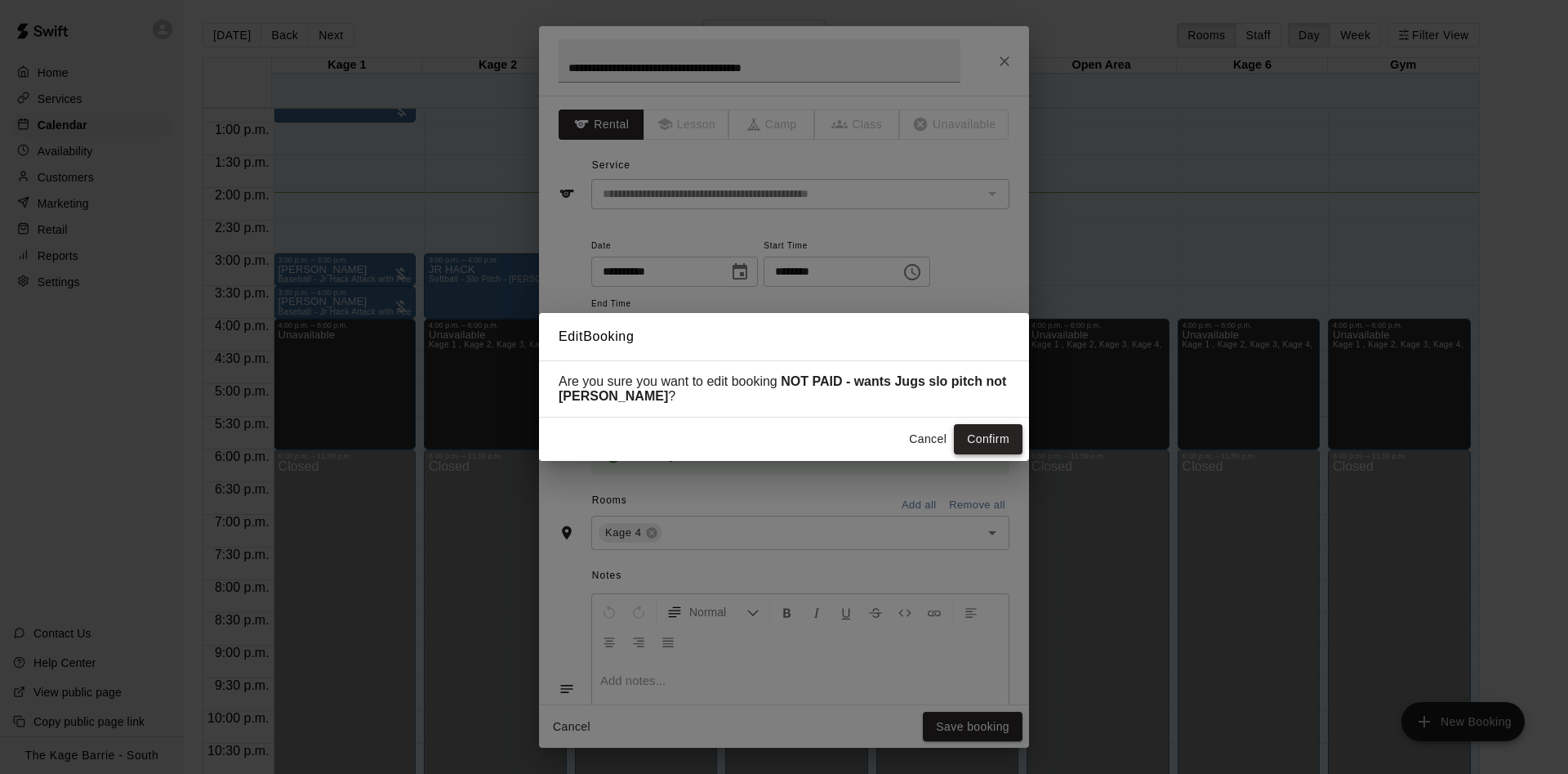
click at [991, 448] on button "Confirm" at bounding box center [988, 439] width 69 height 30
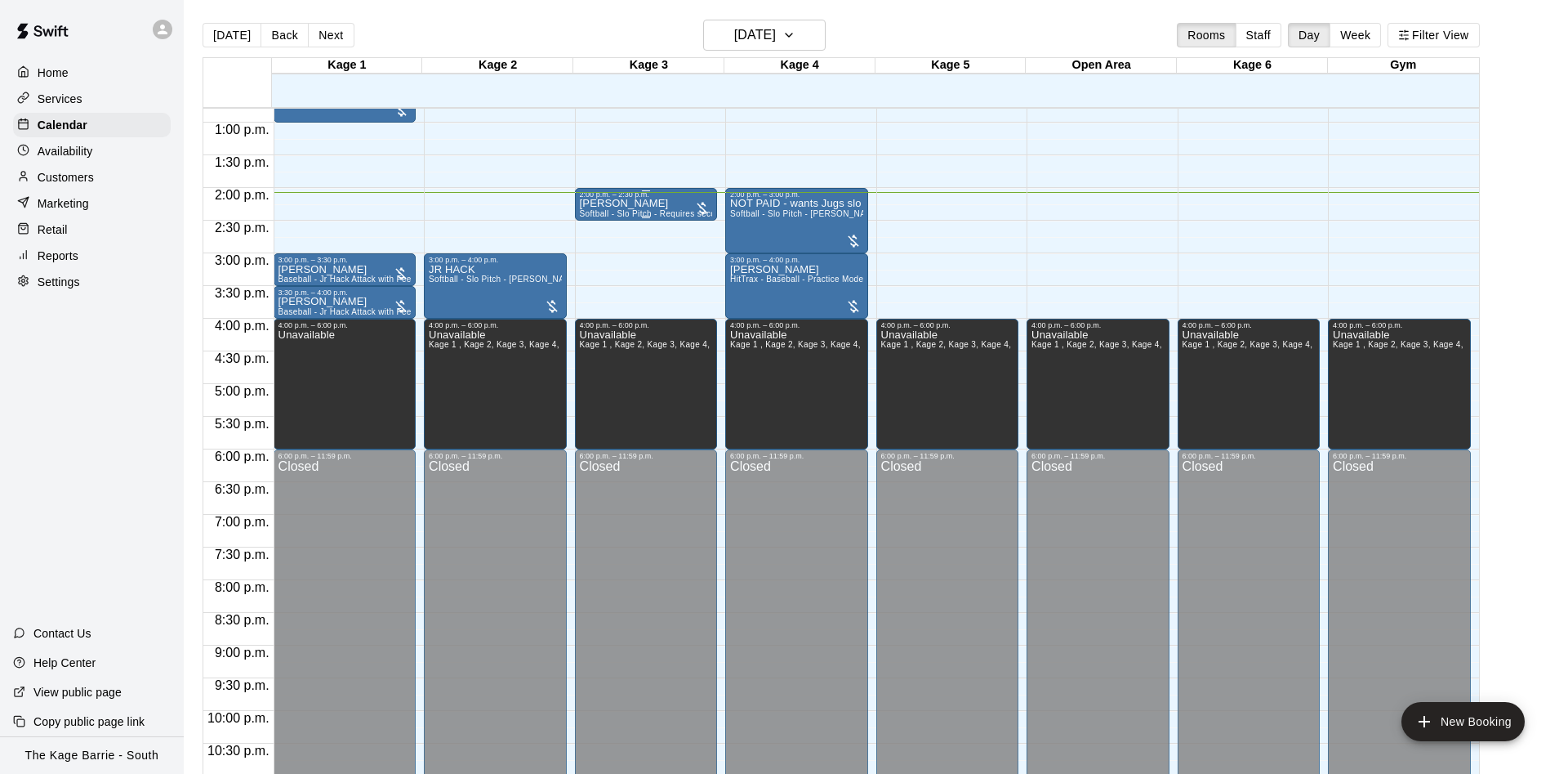
click at [645, 196] on div "2:00 p.m. – 2:30 p.m." at bounding box center [646, 195] width 133 height 8
click at [587, 208] on icon "edit" at bounding box center [593, 208] width 19 height 19
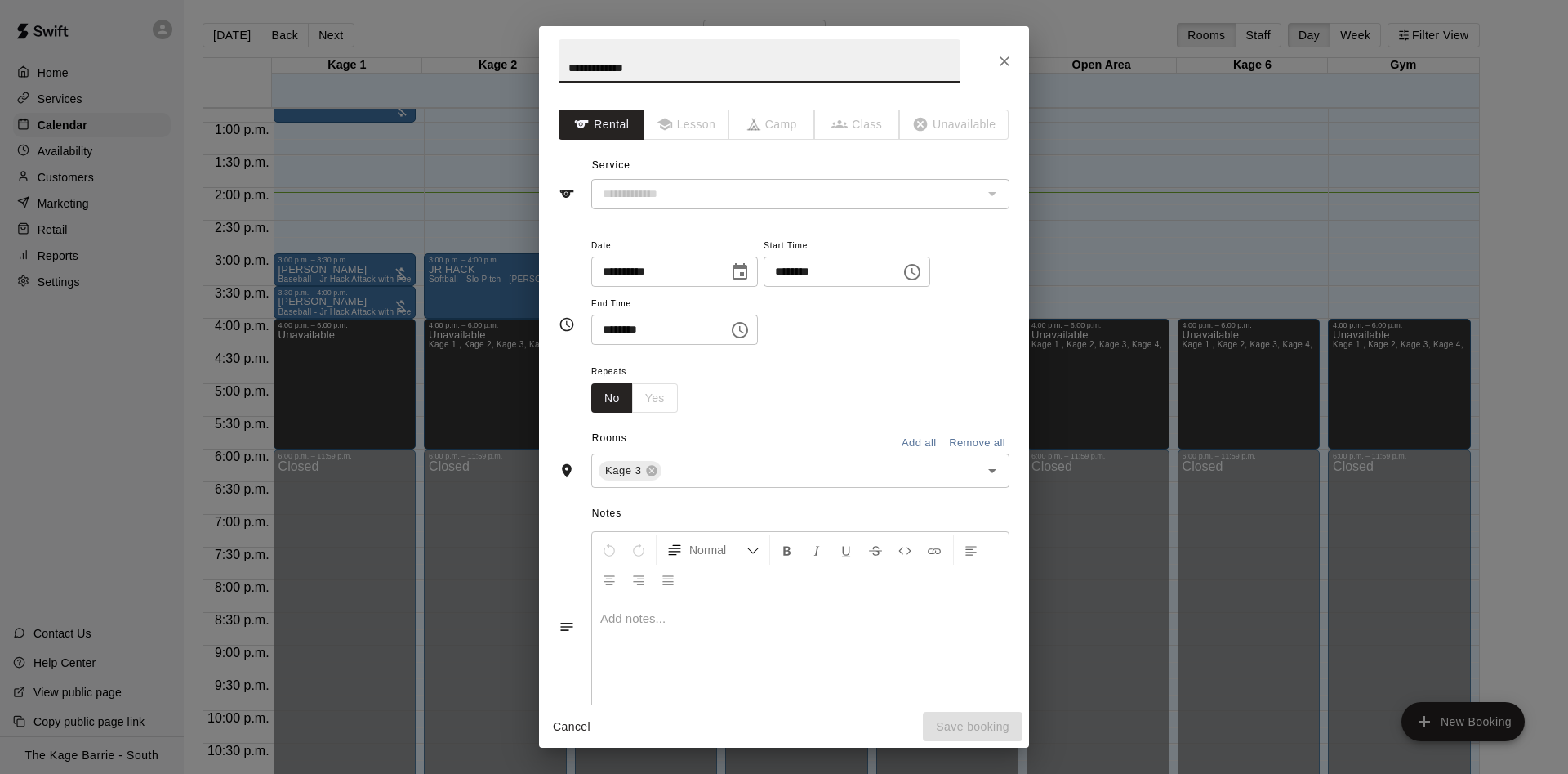
type input "**********"
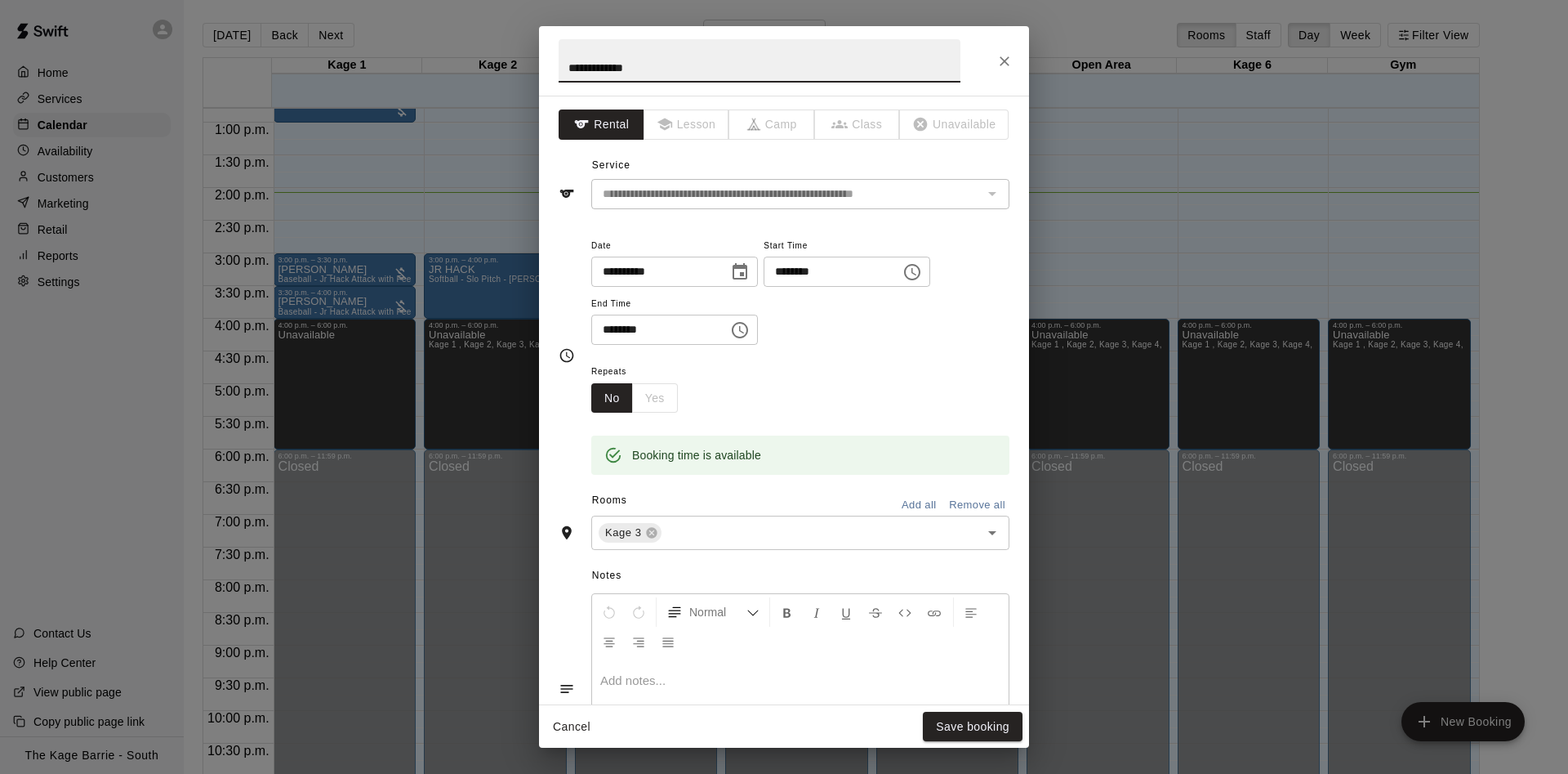
click at [560, 59] on input "**********" at bounding box center [759, 61] width 402 height 43
type input "**********"
click at [961, 736] on button "Save booking" at bounding box center [972, 726] width 99 height 30
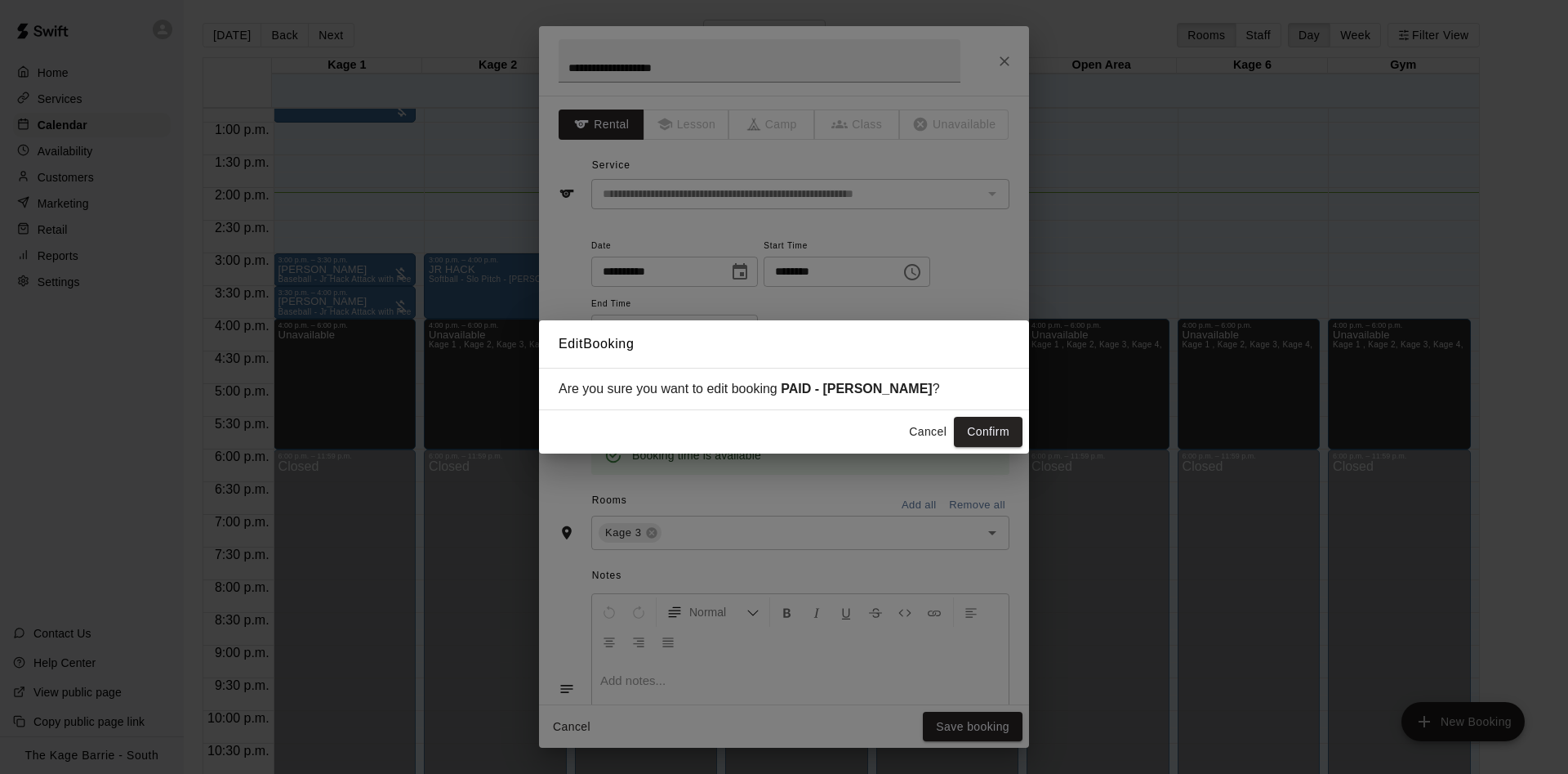
drag, startPoint x: 998, startPoint y: 429, endPoint x: 1108, endPoint y: 336, distance: 144.0
click at [998, 428] on button "Confirm" at bounding box center [988, 431] width 69 height 30
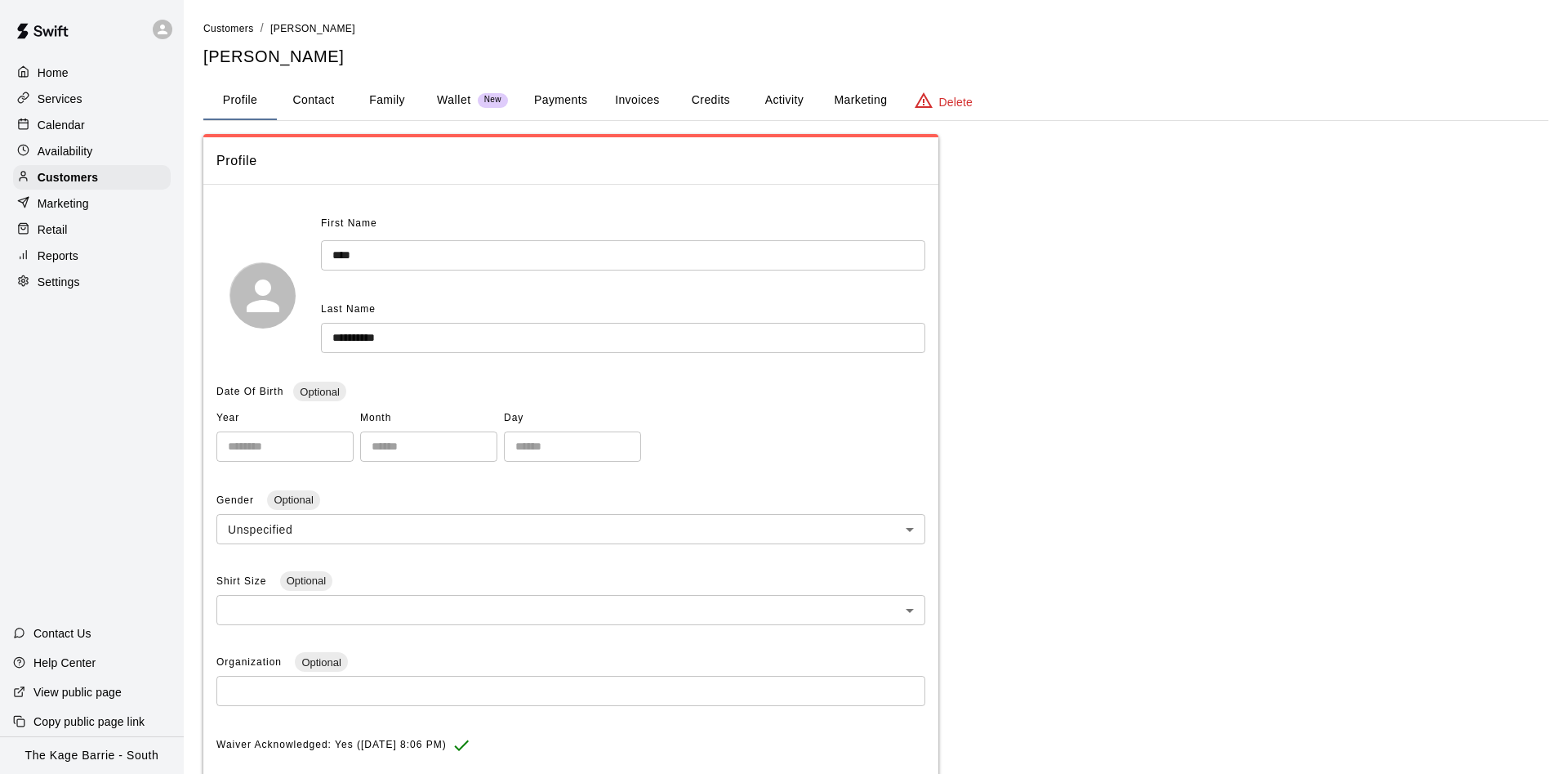
scroll to position [110, 0]
